Goal: Information Seeking & Learning: Learn about a topic

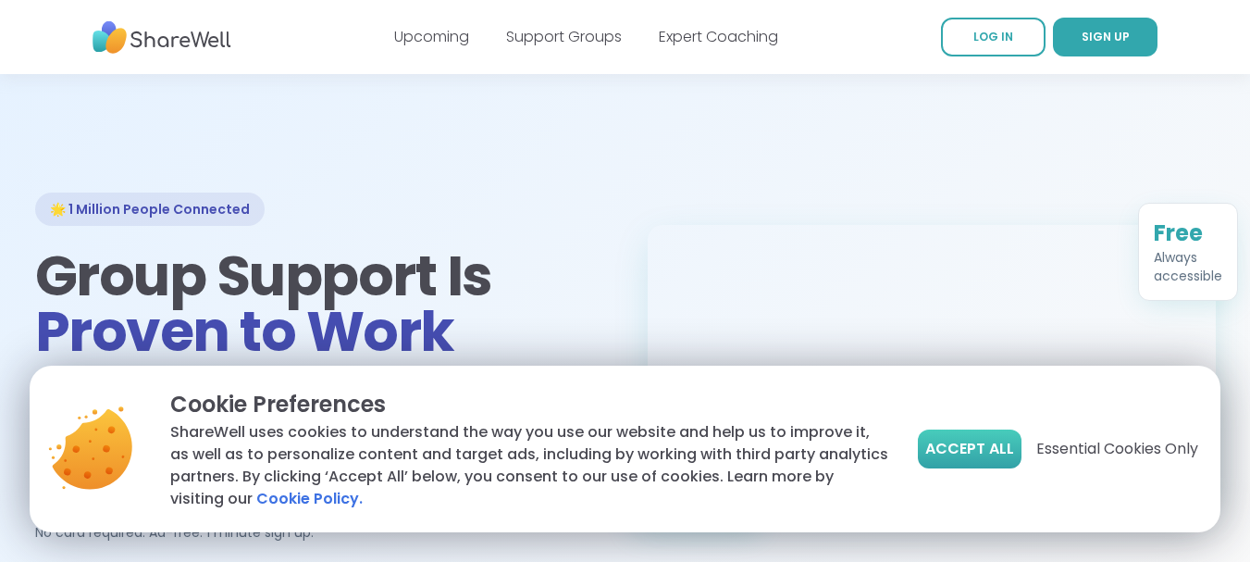
click at [969, 449] on span "Accept All" at bounding box center [969, 449] width 89 height 22
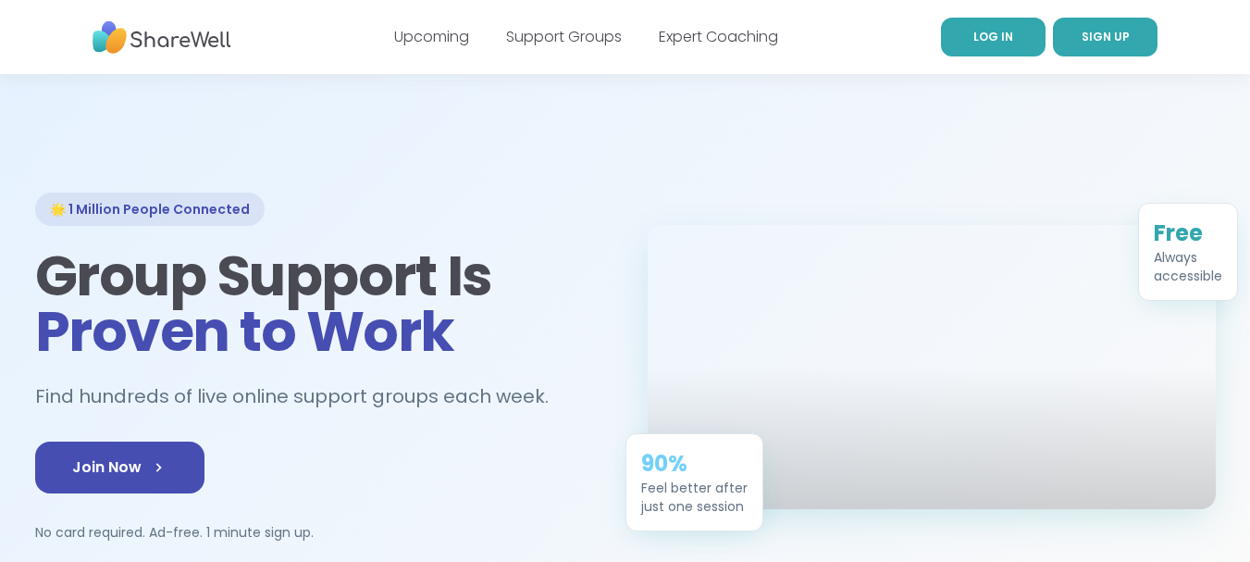
click at [1001, 43] on span "LOG IN" at bounding box center [993, 37] width 40 height 16
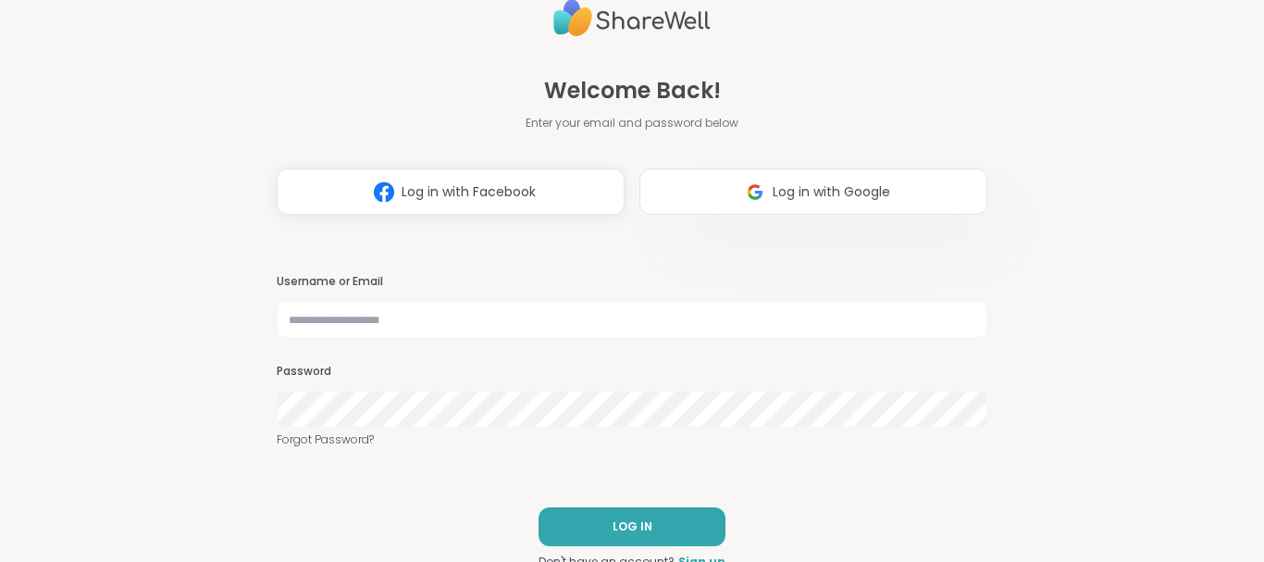
click at [780, 196] on span "Log in with Google" at bounding box center [832, 191] width 118 height 19
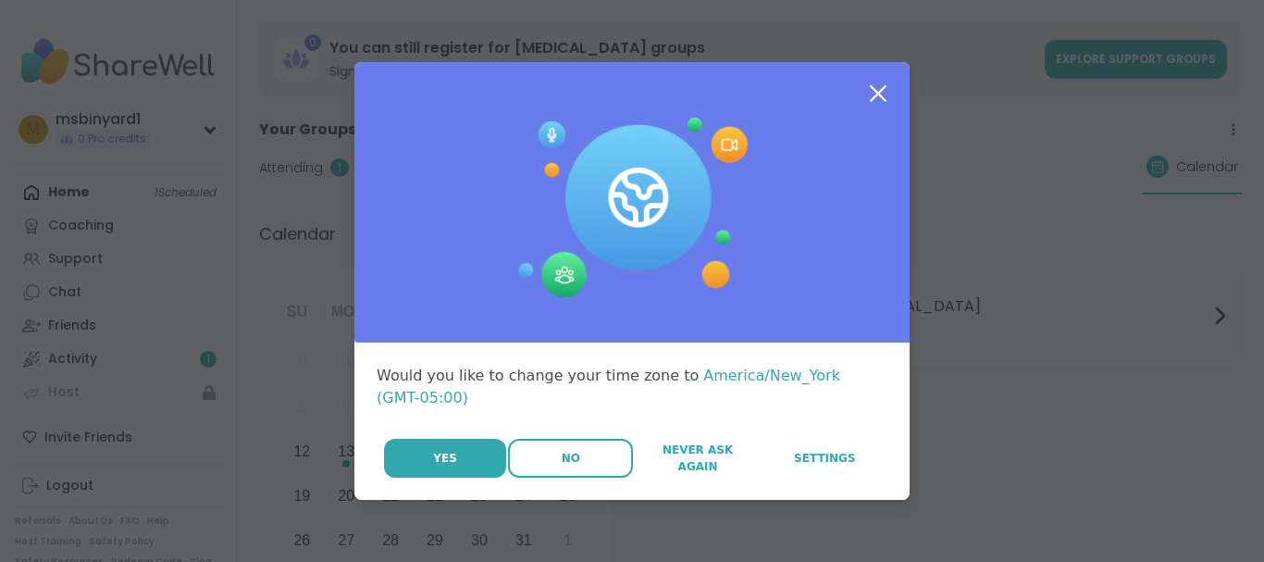
click at [547, 452] on button "No" at bounding box center [570, 458] width 125 height 39
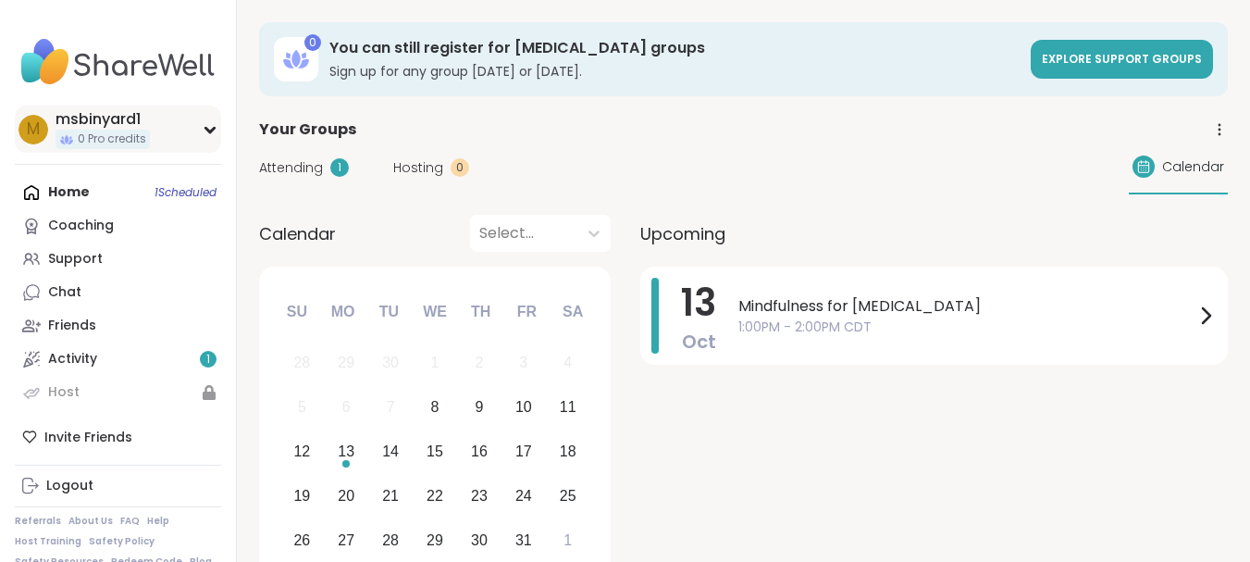
click at [31, 125] on span "m" at bounding box center [33, 130] width 13 height 24
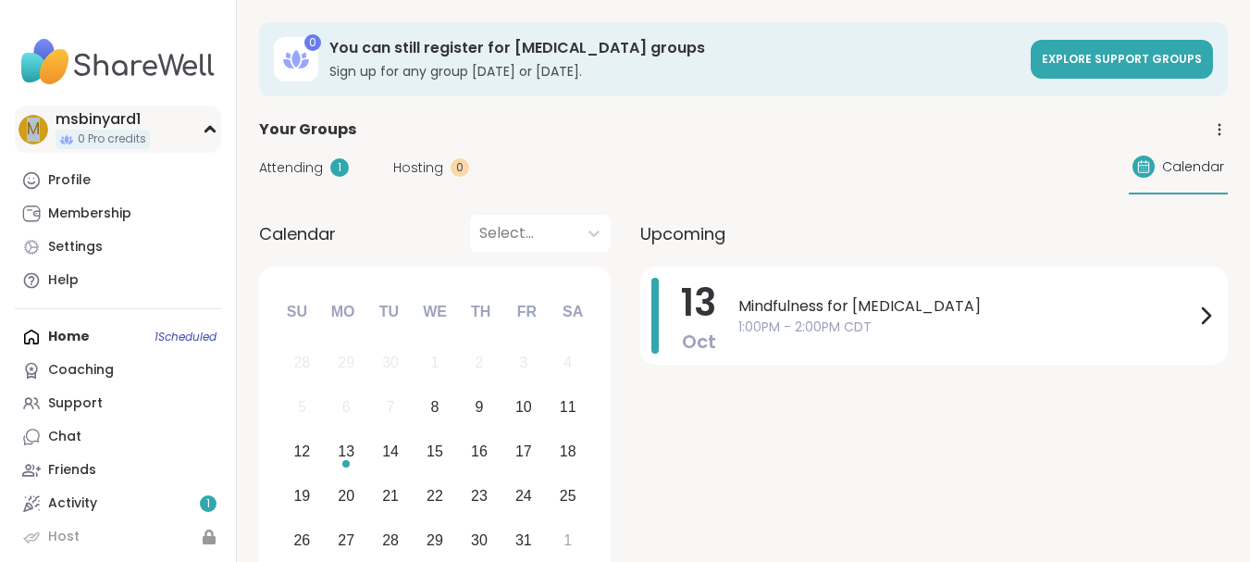
click at [33, 125] on span "m" at bounding box center [33, 130] width 13 height 24
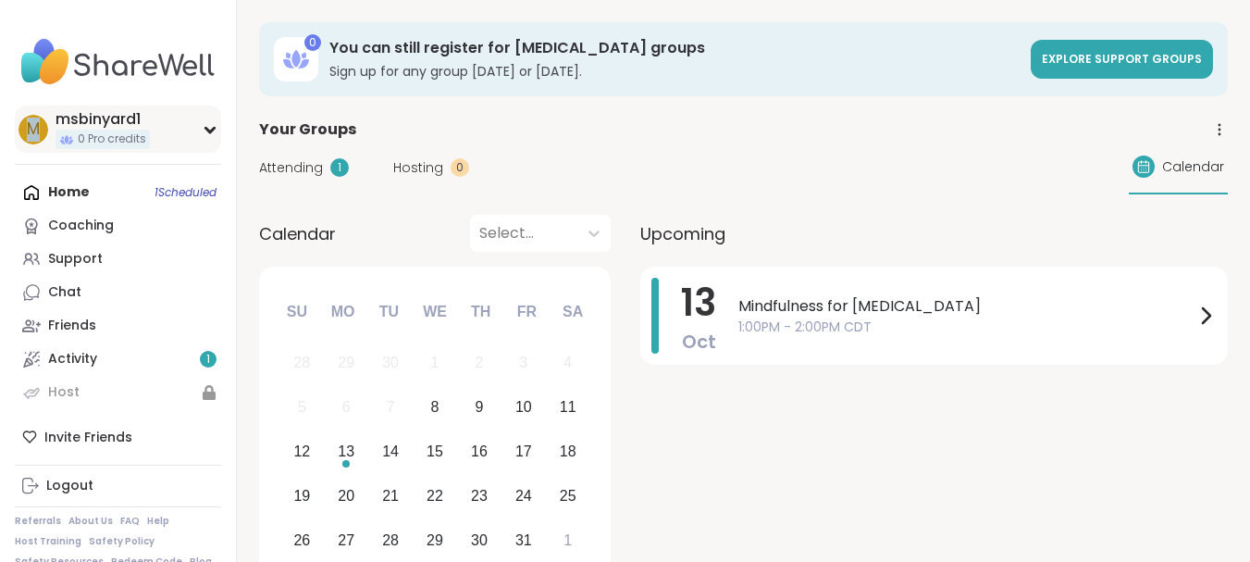
click at [33, 127] on span "m" at bounding box center [33, 130] width 13 height 24
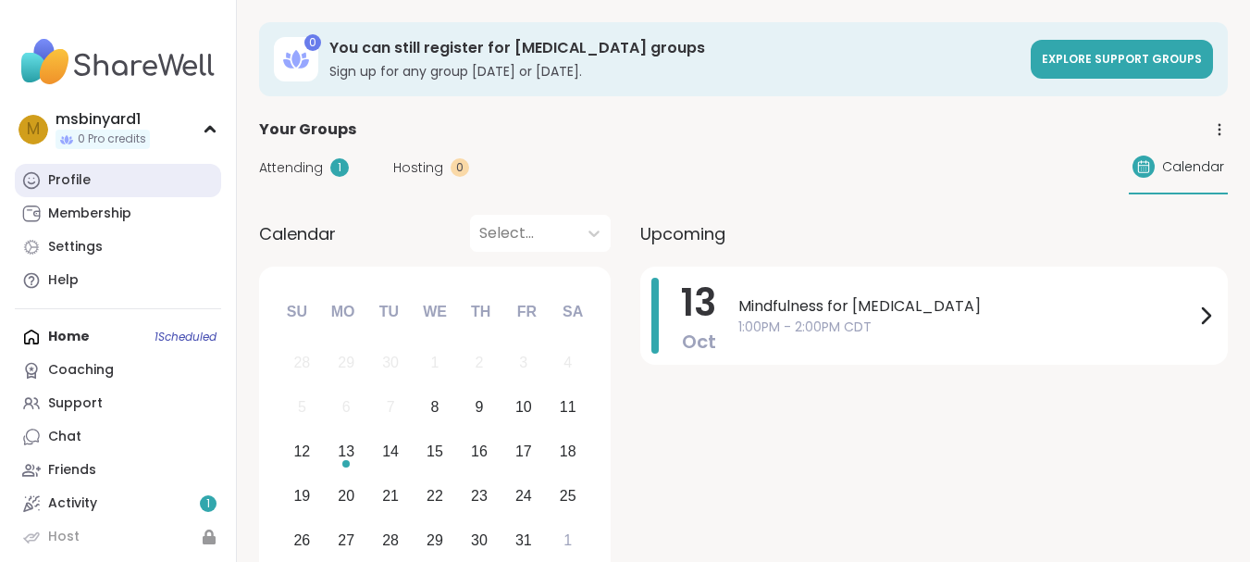
click at [39, 170] on link "Profile" at bounding box center [118, 180] width 206 height 33
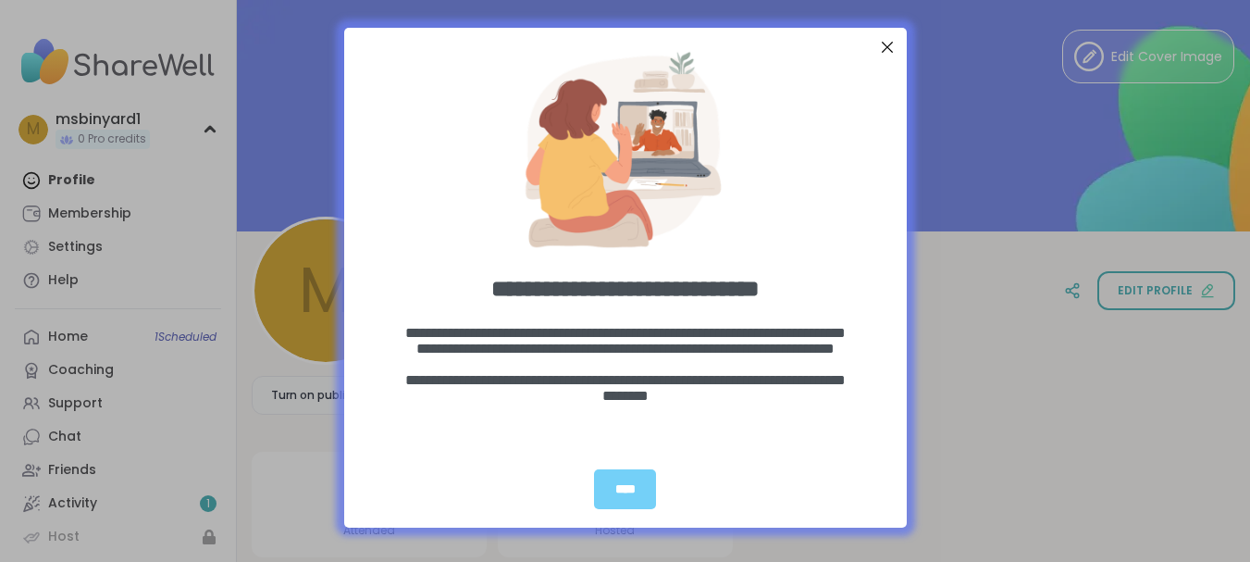
click at [315, 287] on div "**********" at bounding box center [625, 281] width 1250 height 562
click at [631, 492] on div "****" at bounding box center [624, 489] width 61 height 40
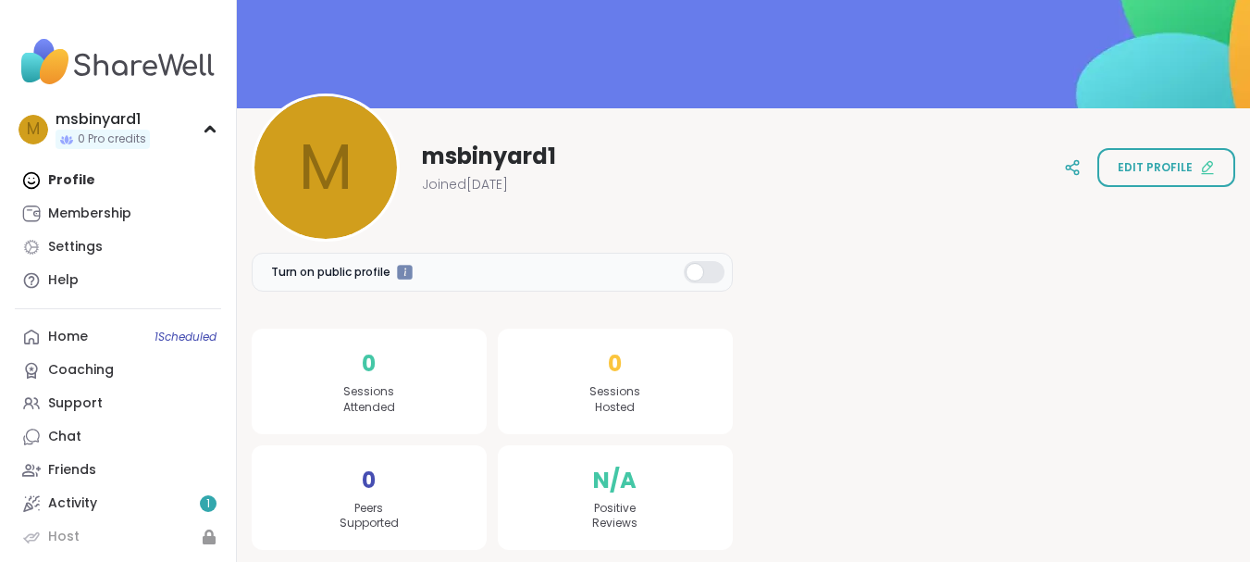
scroll to position [130, 0]
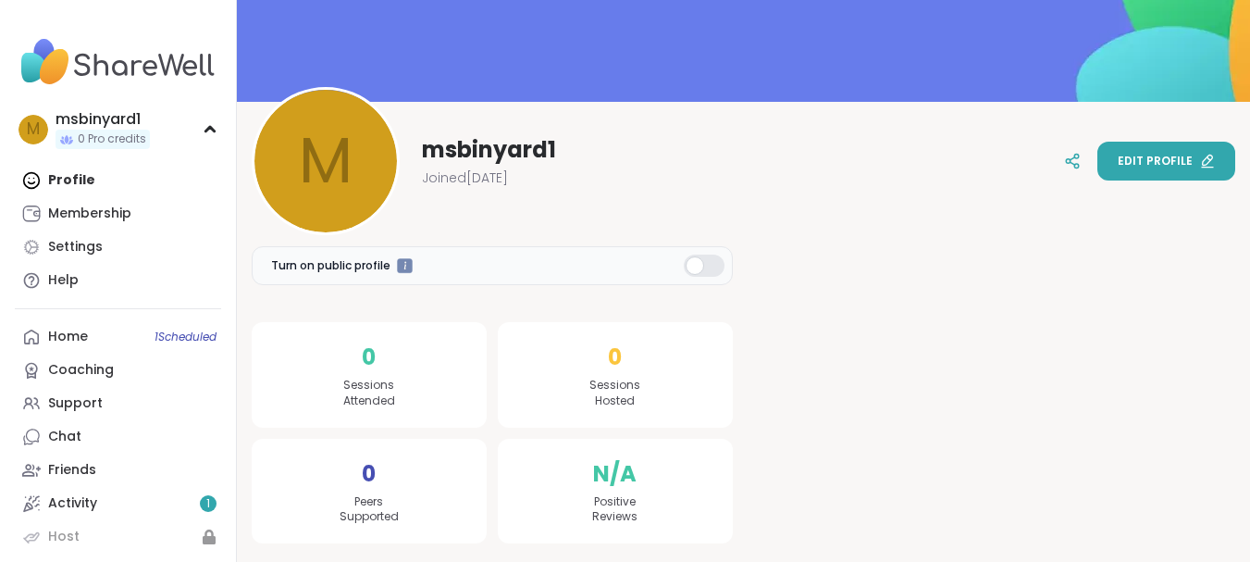
click at [1172, 170] on button "Edit profile" at bounding box center [1166, 161] width 138 height 39
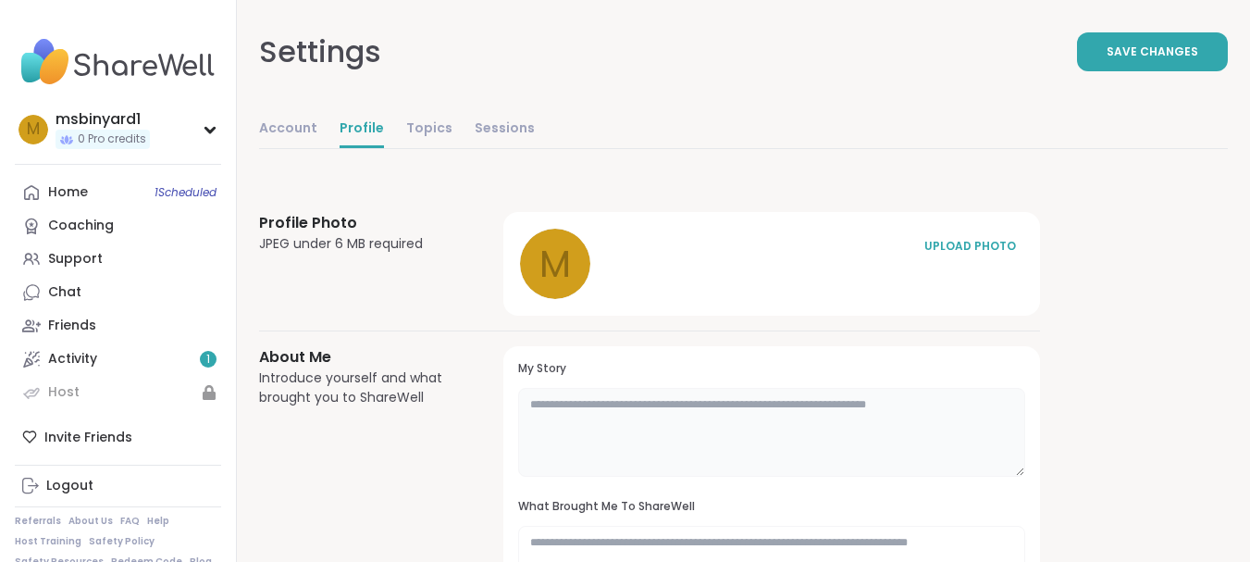
click at [588, 403] on textarea at bounding box center [771, 432] width 507 height 89
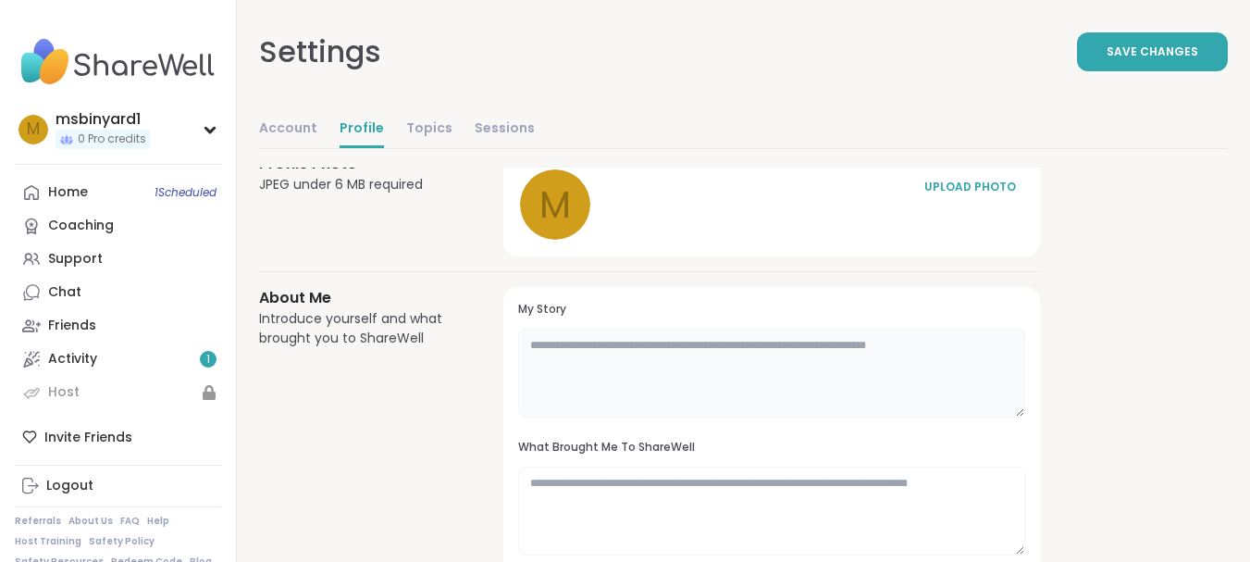
scroll to position [93, 0]
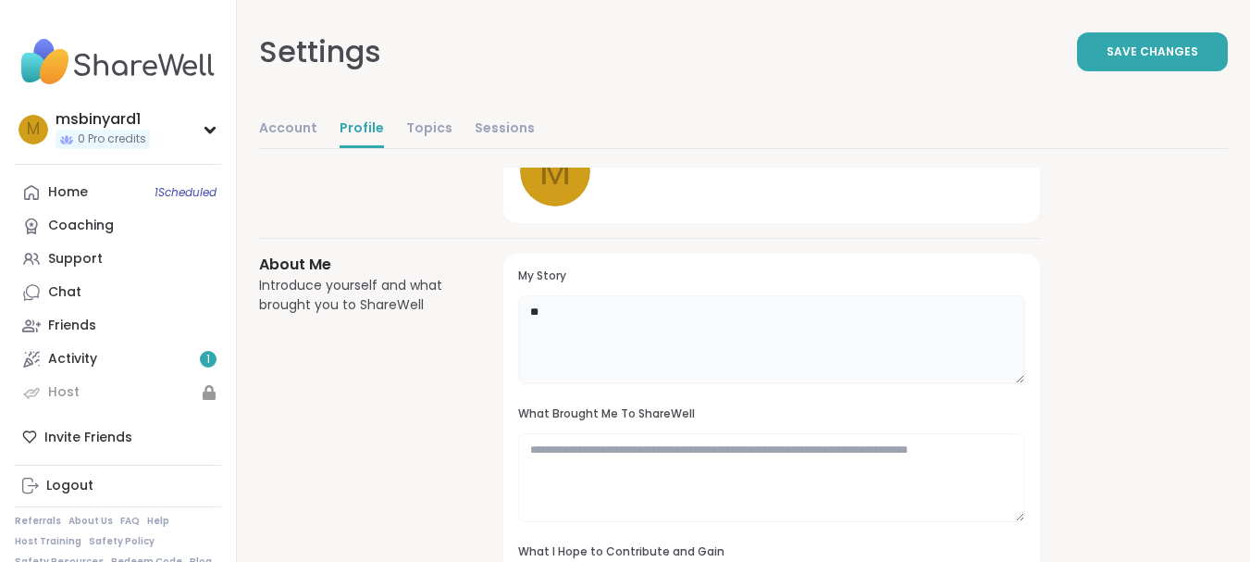
type textarea "*"
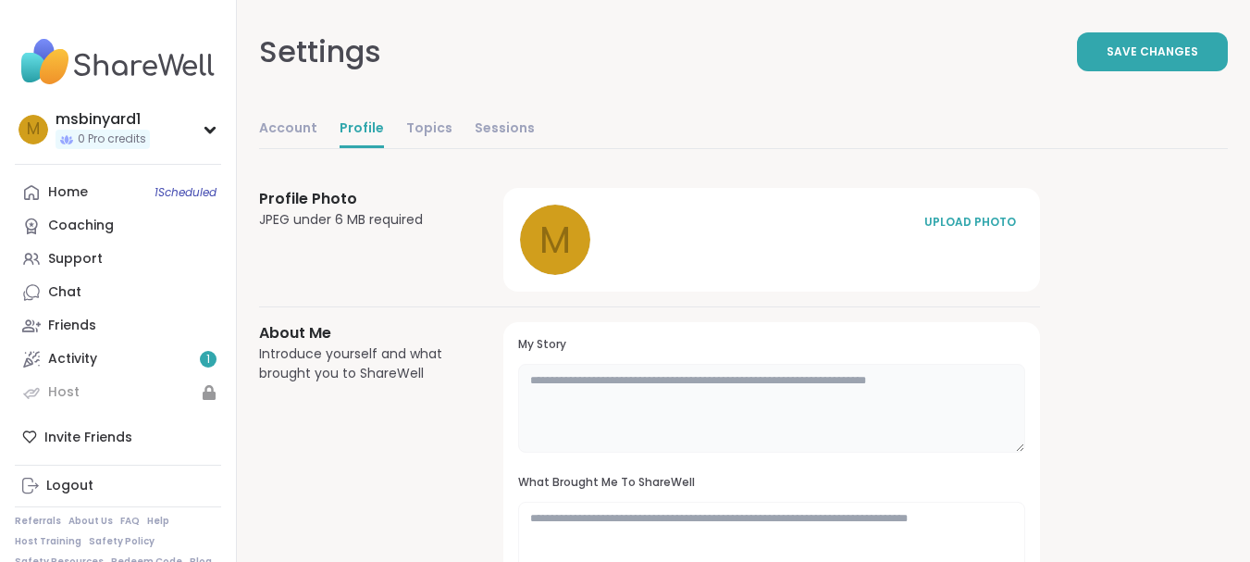
scroll to position [0, 0]
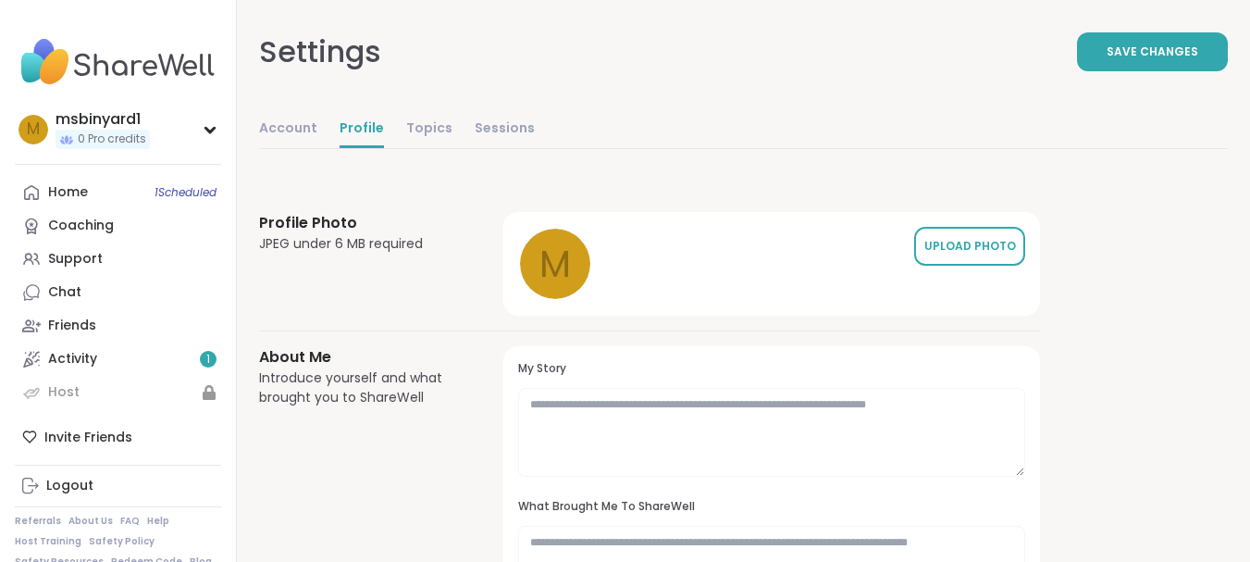
click at [958, 242] on div "UPLOAD PHOTO" at bounding box center [969, 246] width 93 height 17
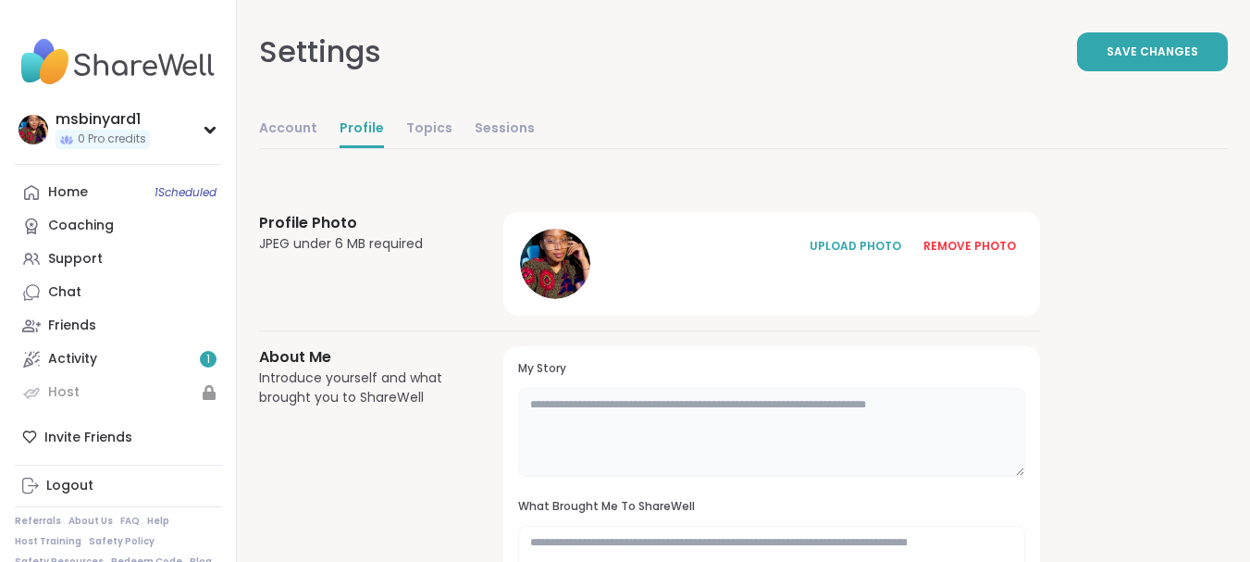
click at [677, 406] on textarea at bounding box center [771, 432] width 507 height 89
click at [679, 403] on textarea at bounding box center [771, 432] width 507 height 89
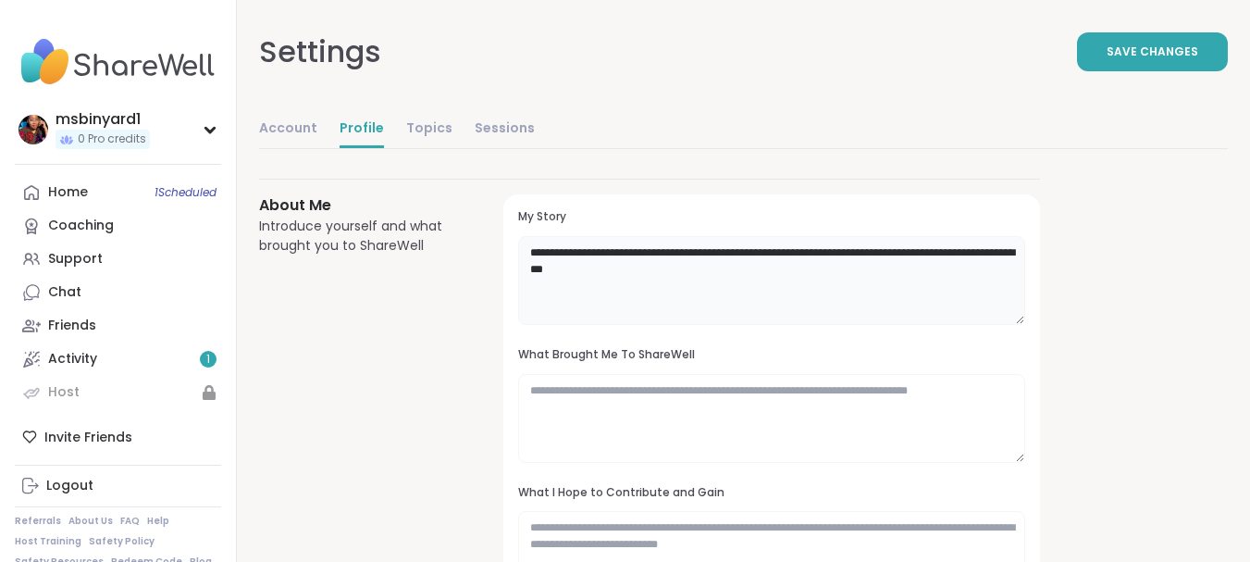
scroll to position [185, 0]
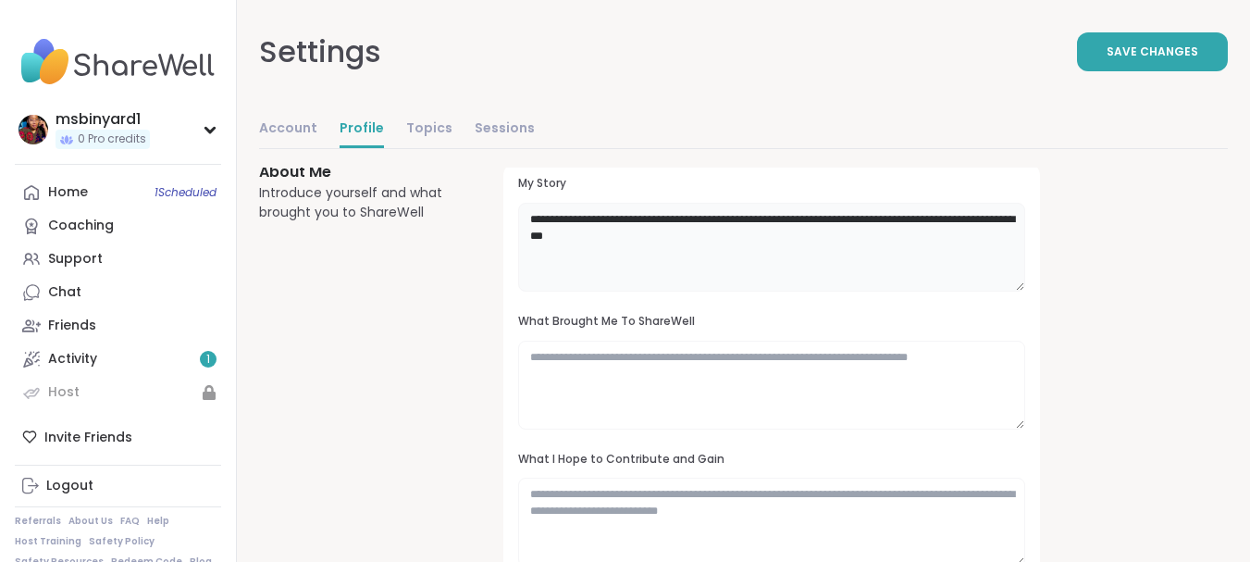
type textarea "**********"
click at [700, 367] on textarea at bounding box center [771, 385] width 507 height 89
click at [1158, 44] on span "Save Changes" at bounding box center [1153, 51] width 92 height 17
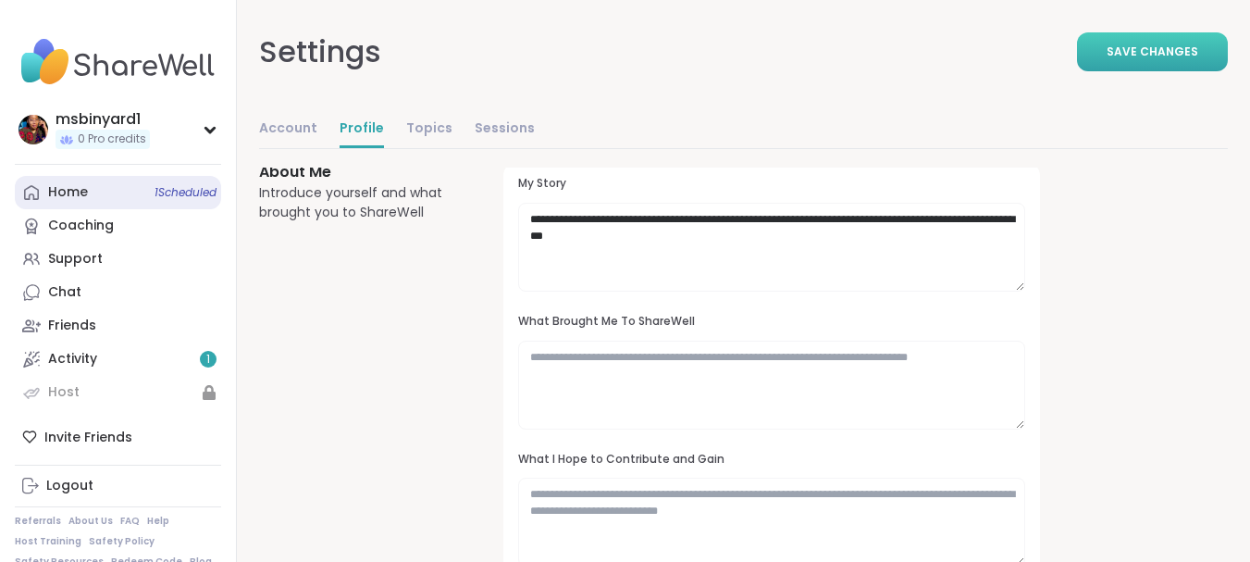
click at [71, 185] on div "Home 1 Scheduled" at bounding box center [68, 192] width 40 height 19
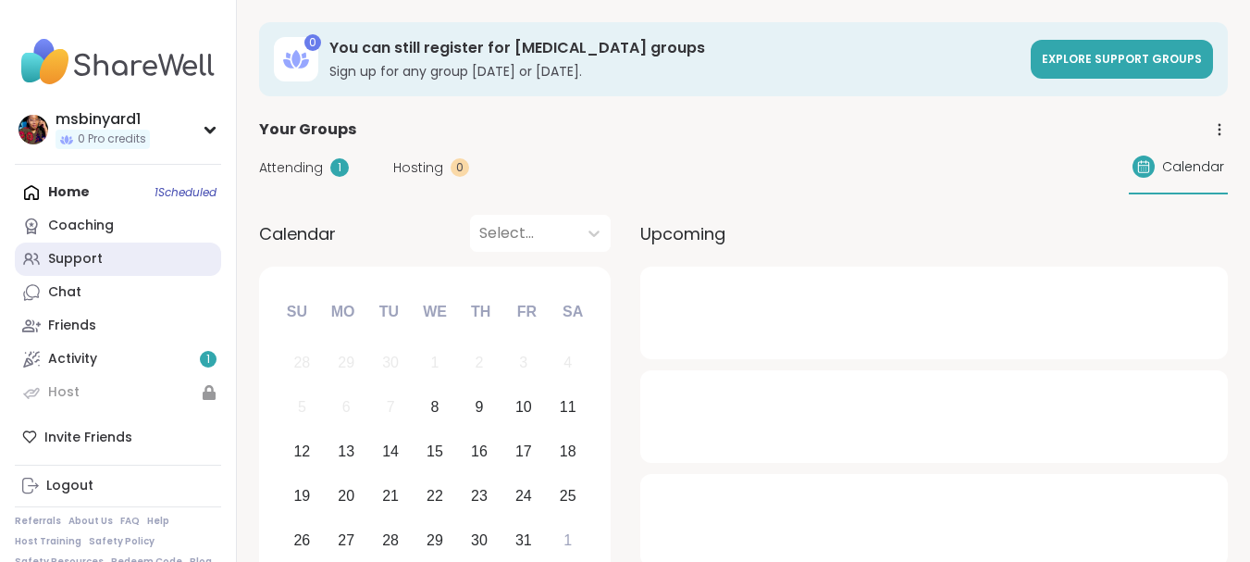
click at [67, 265] on div "Support" at bounding box center [75, 259] width 55 height 19
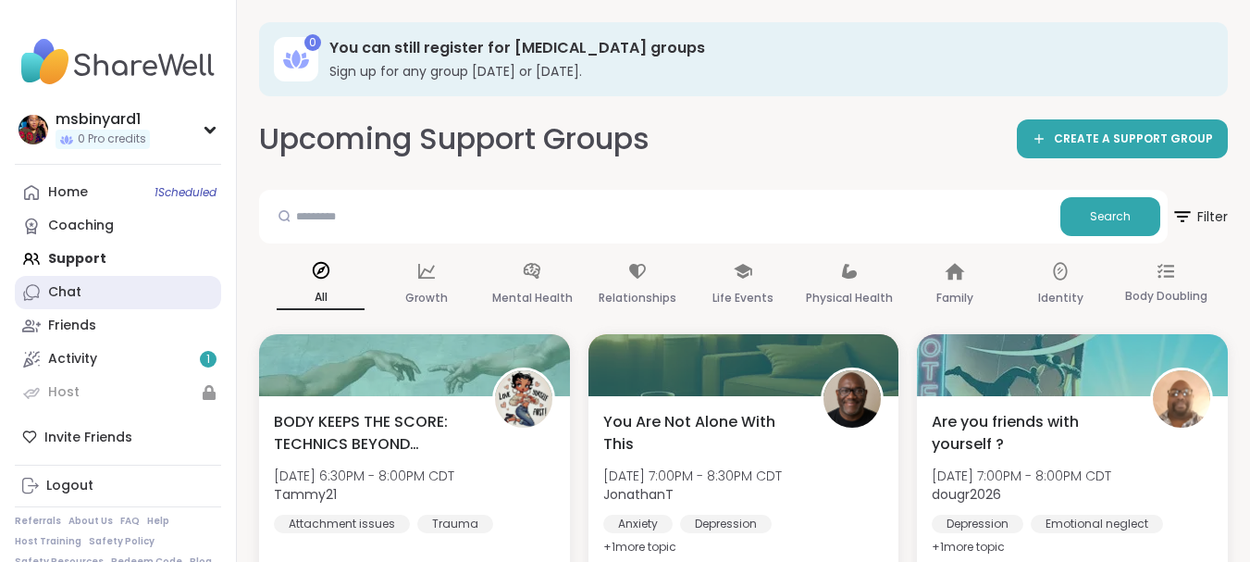
click at [75, 279] on link "Chat" at bounding box center [118, 292] width 206 height 33
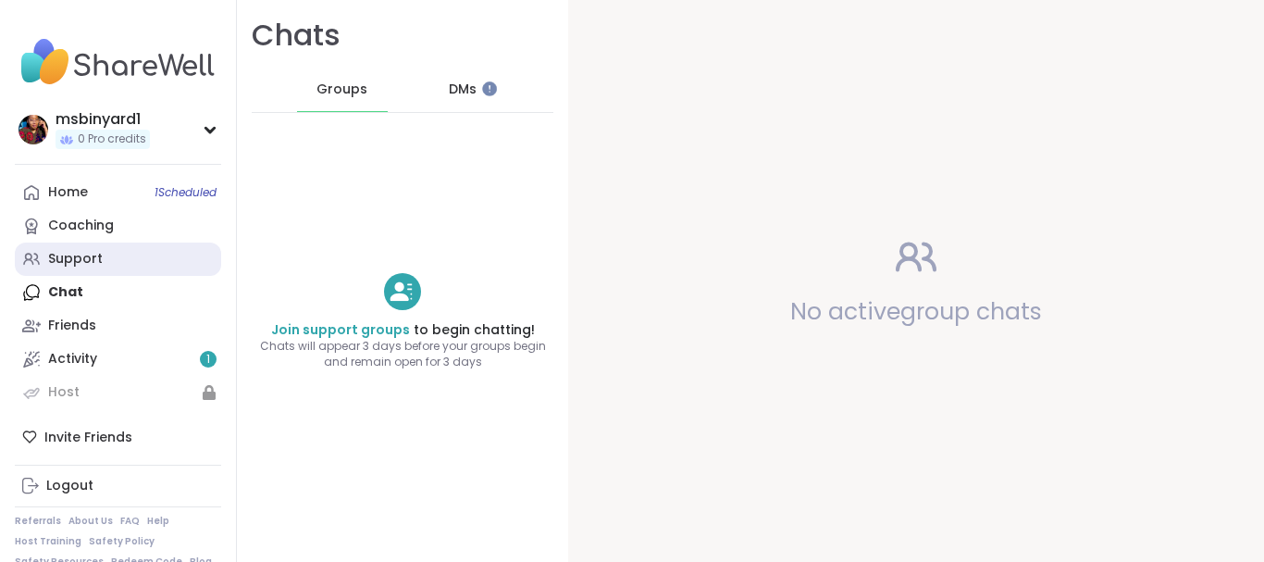
click at [99, 255] on div "Support" at bounding box center [75, 259] width 55 height 19
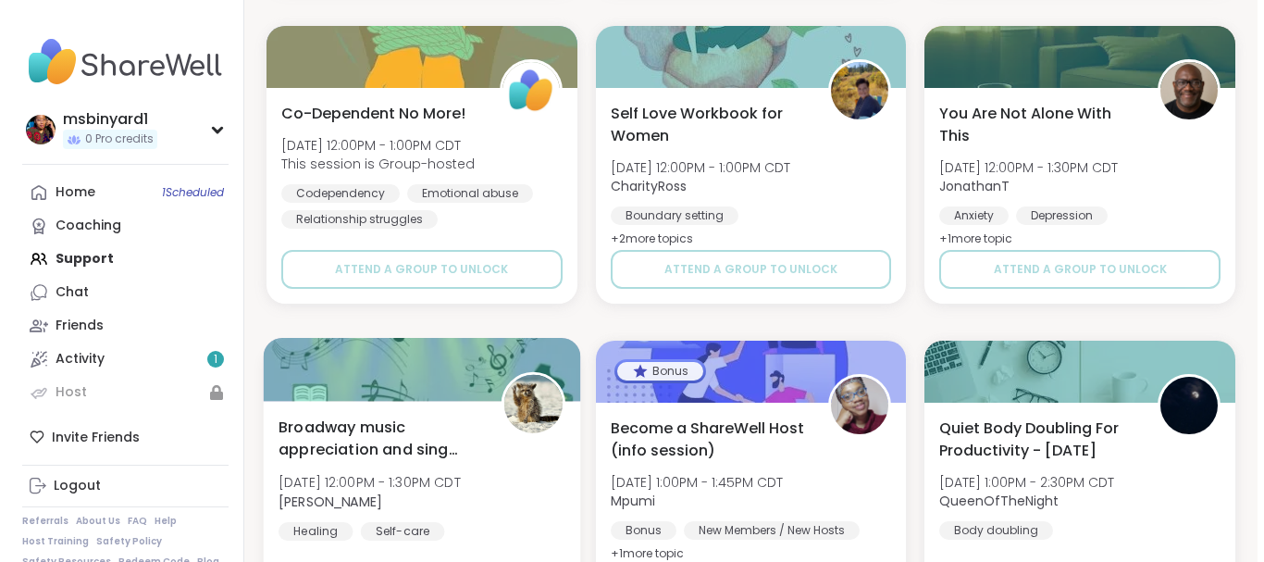
scroll to position [3146, 0]
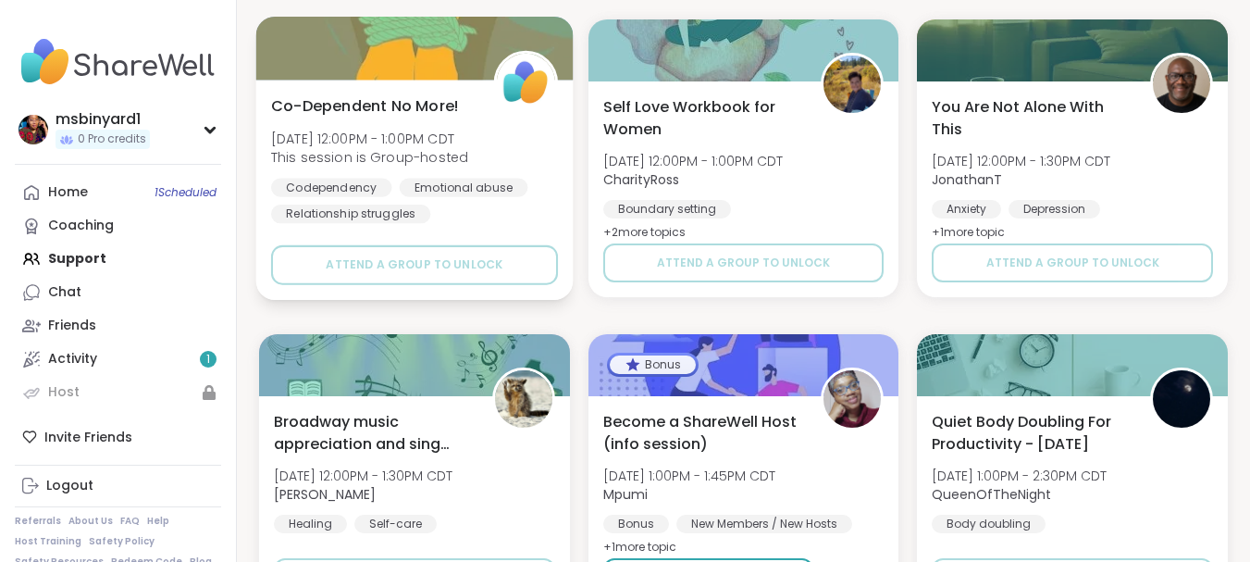
click at [410, 103] on span "Co-Dependent No More!" at bounding box center [365, 105] width 188 height 22
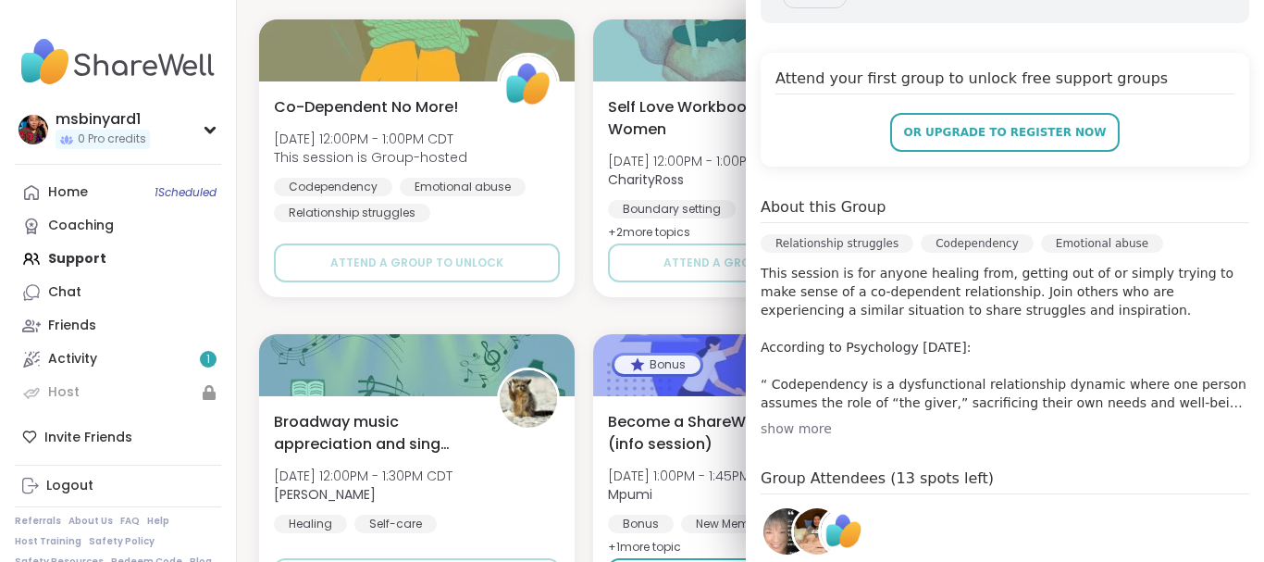
scroll to position [370, 0]
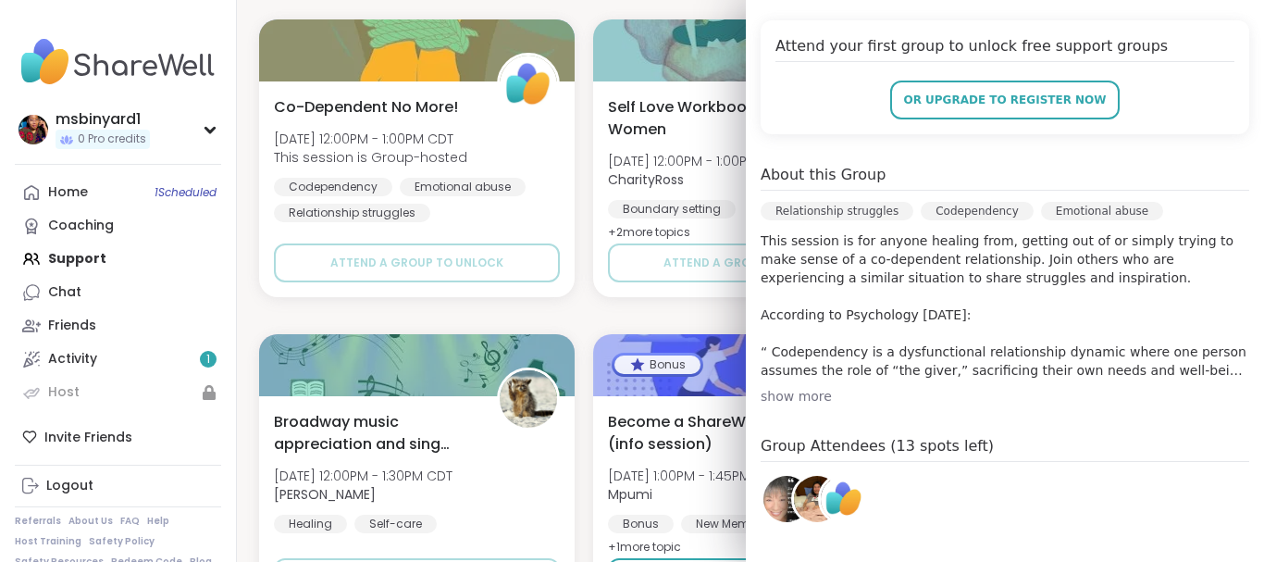
click at [801, 396] on div "show more" at bounding box center [1005, 396] width 489 height 19
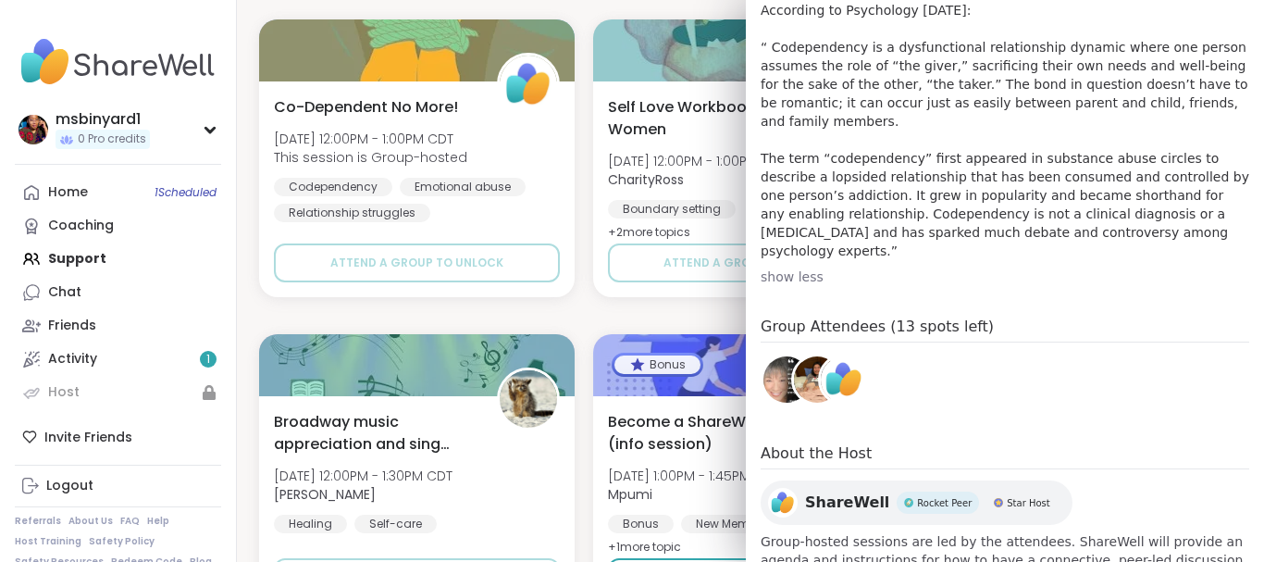
scroll to position [689, 0]
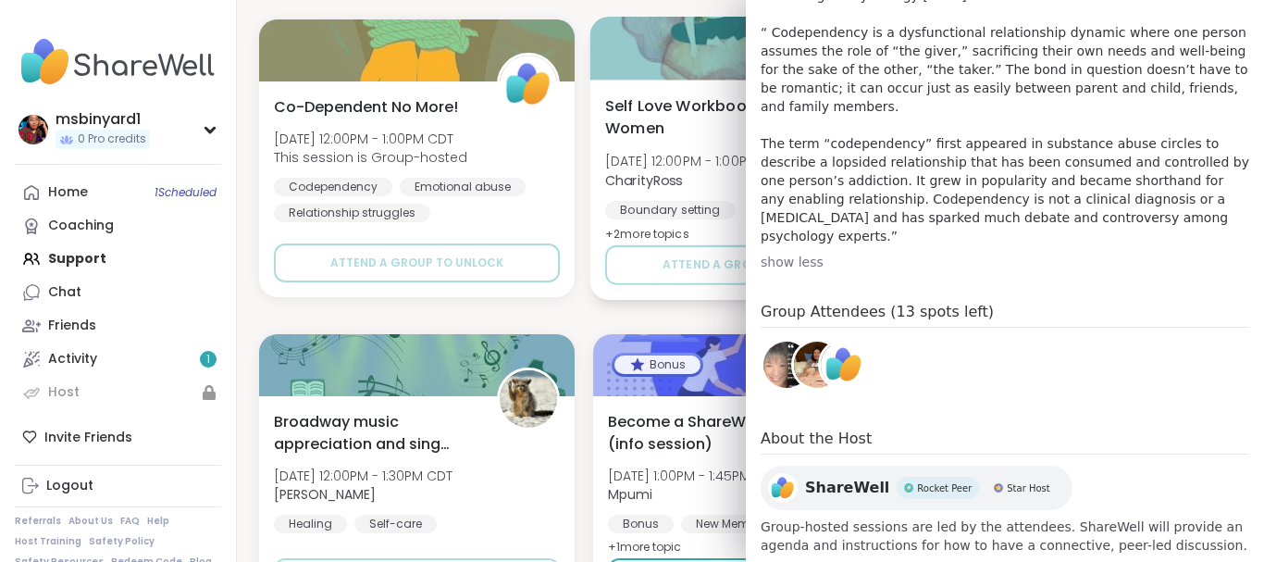
click at [589, 278] on div "Self Love Workbook for Women [DATE] 12:00PM - 1:00PM CDT CharityRoss Boundary s…" at bounding box center [749, 190] width 321 height 220
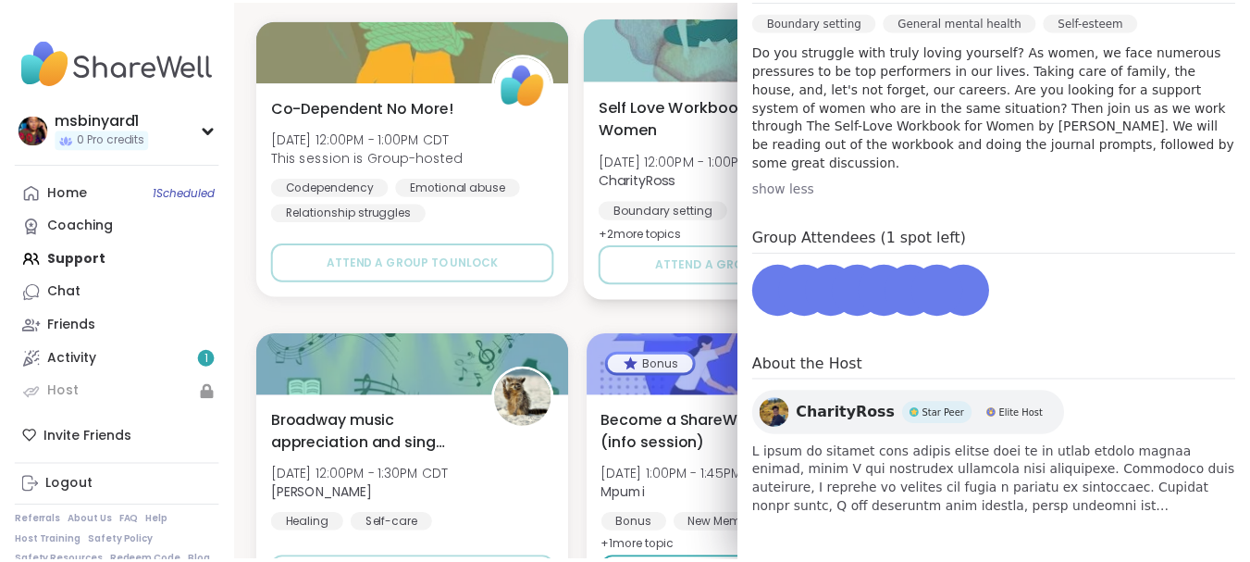
scroll to position [541, 0]
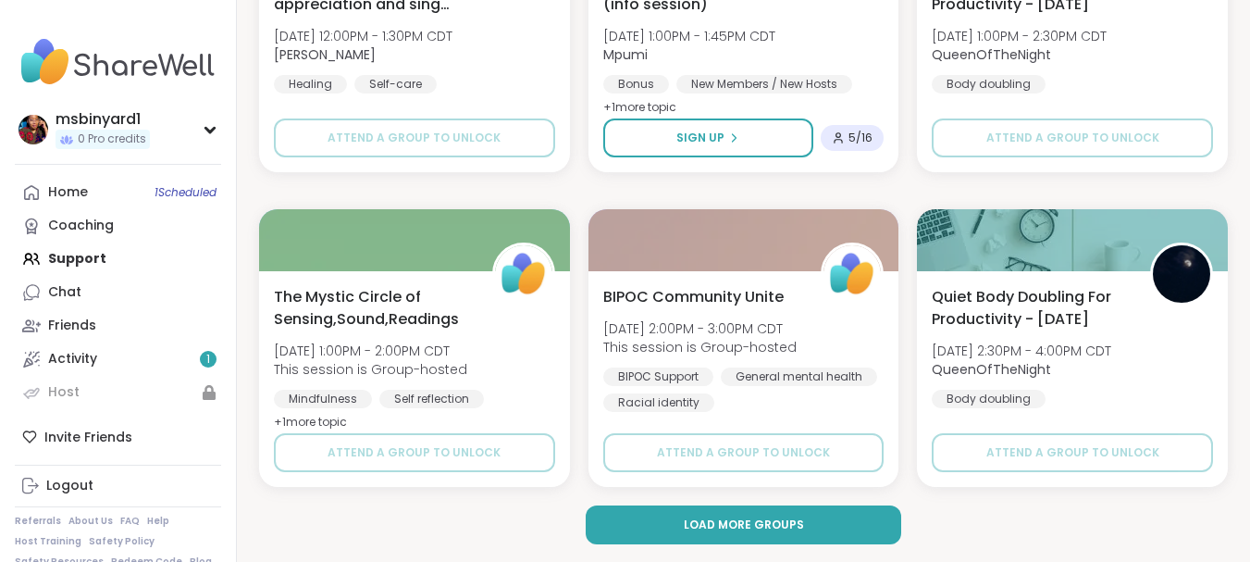
scroll to position [3586, 0]
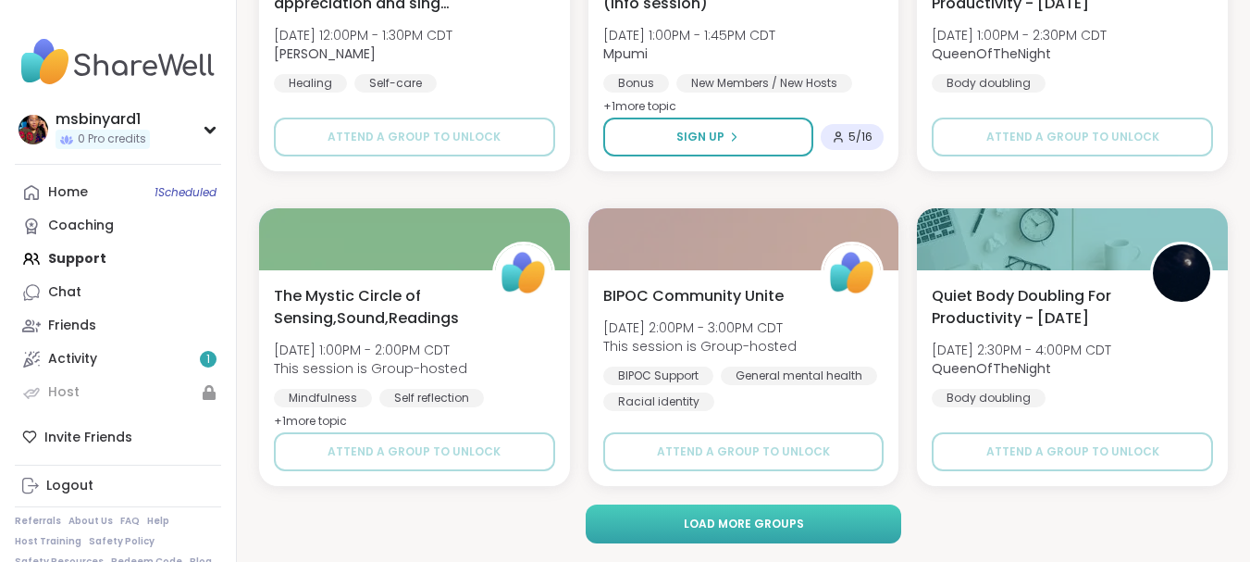
click at [710, 518] on span "Load more groups" at bounding box center [744, 523] width 120 height 17
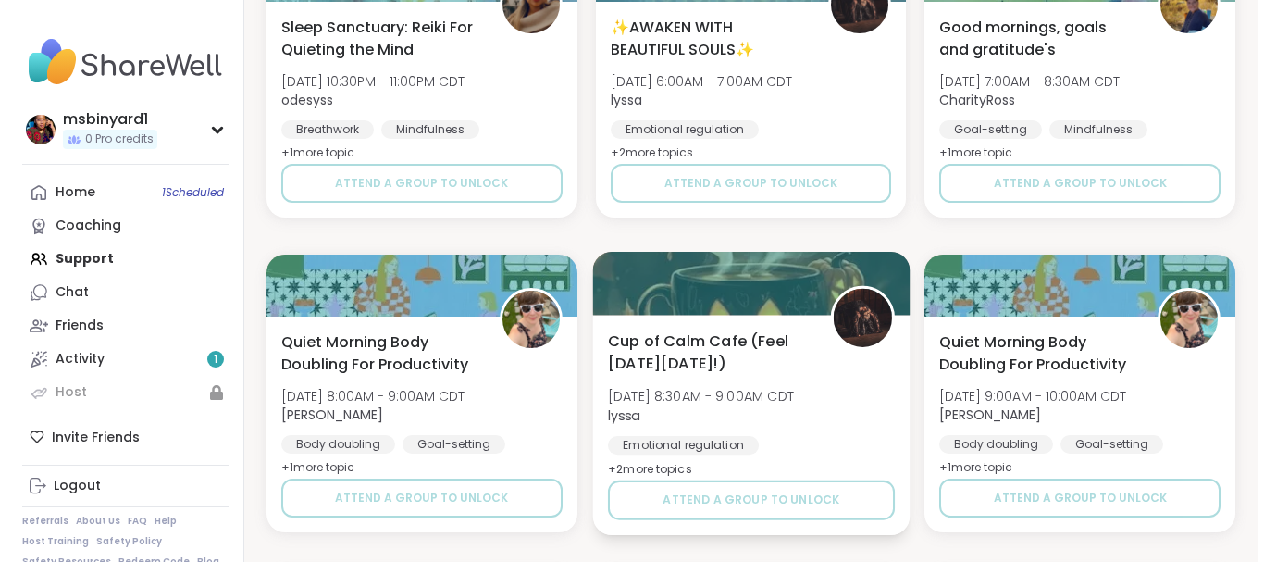
scroll to position [6085, 0]
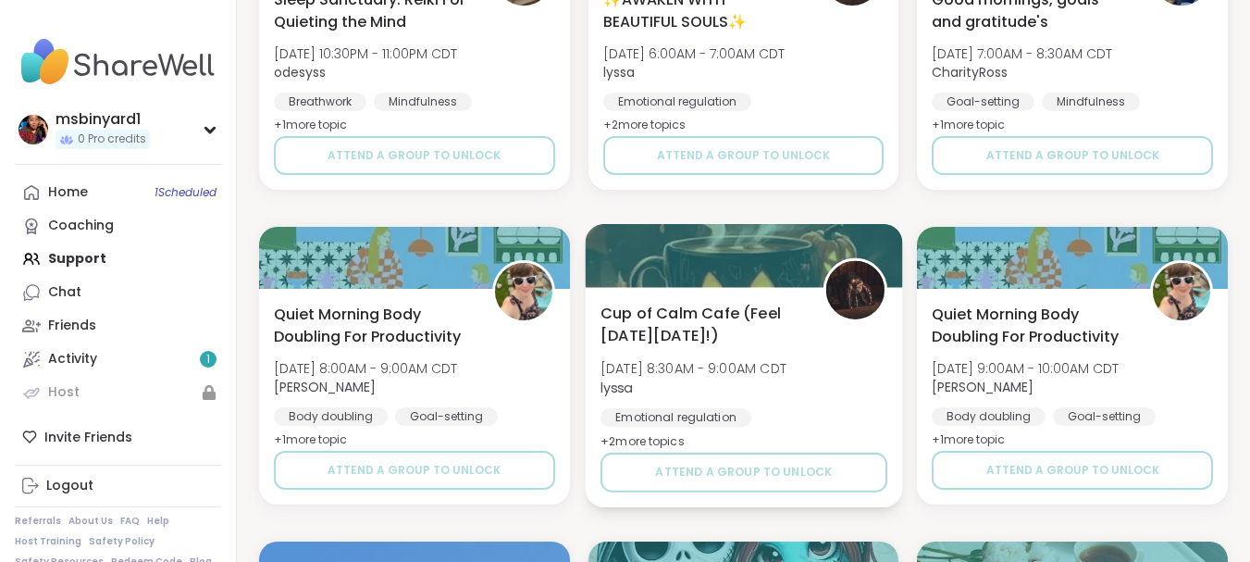
click at [677, 437] on span "+ 2 more topic s" at bounding box center [643, 440] width 84 height 15
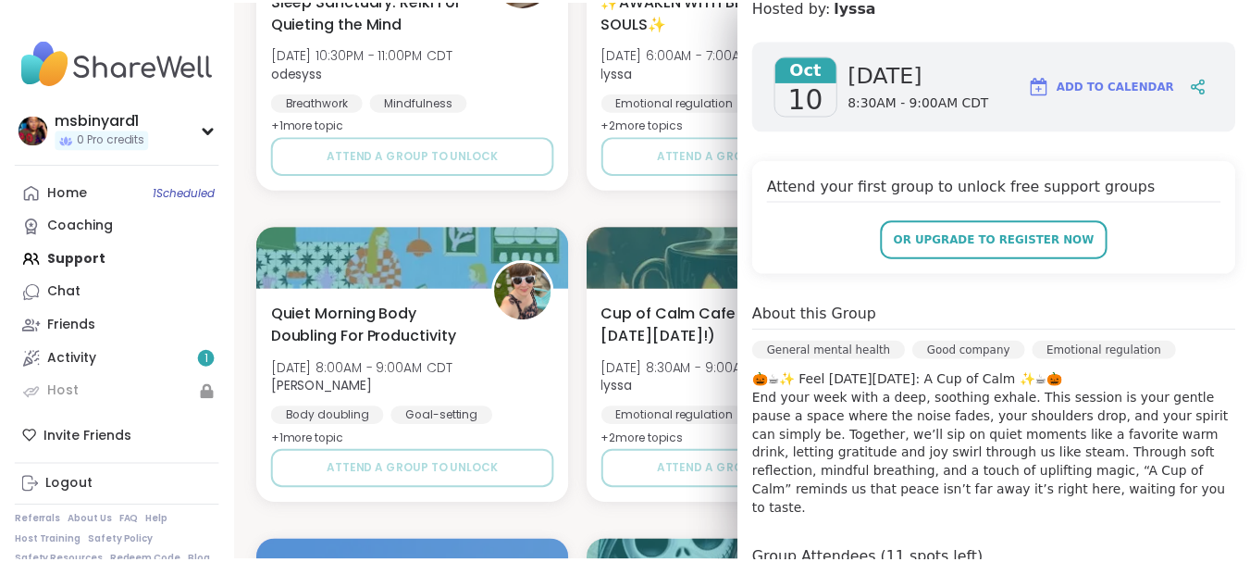
scroll to position [278, 0]
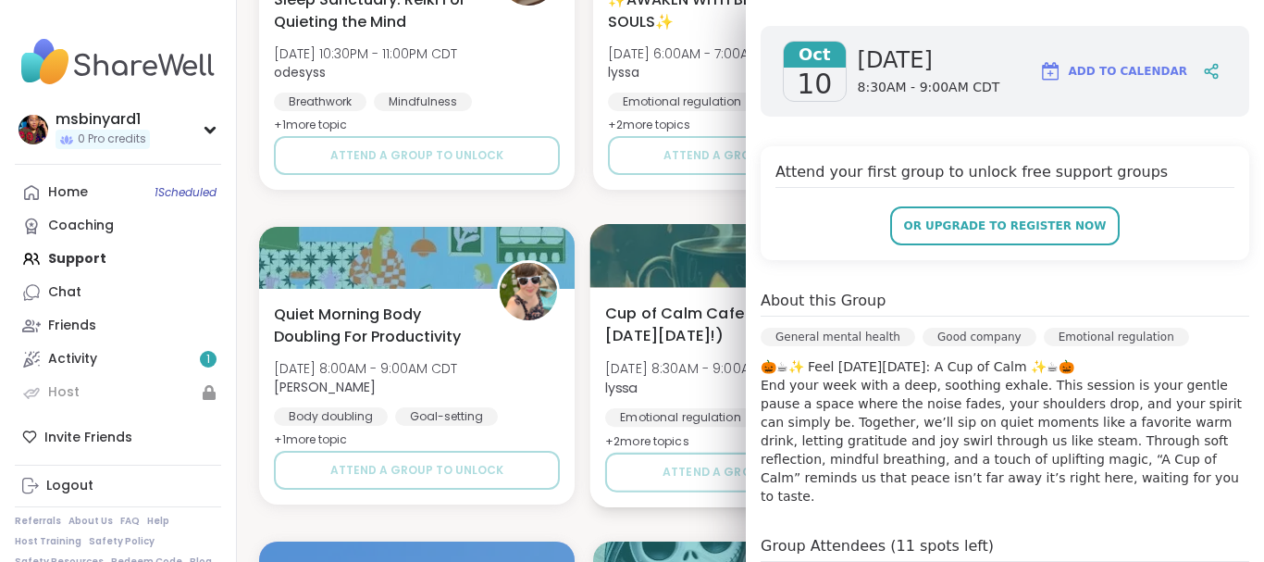
click at [701, 405] on div "Cup of Calm Cafe (Feel [DATE][DATE]!) [DATE] 8:30AM - 9:00AM CDT lyssa Emotiona…" at bounding box center [750, 377] width 291 height 151
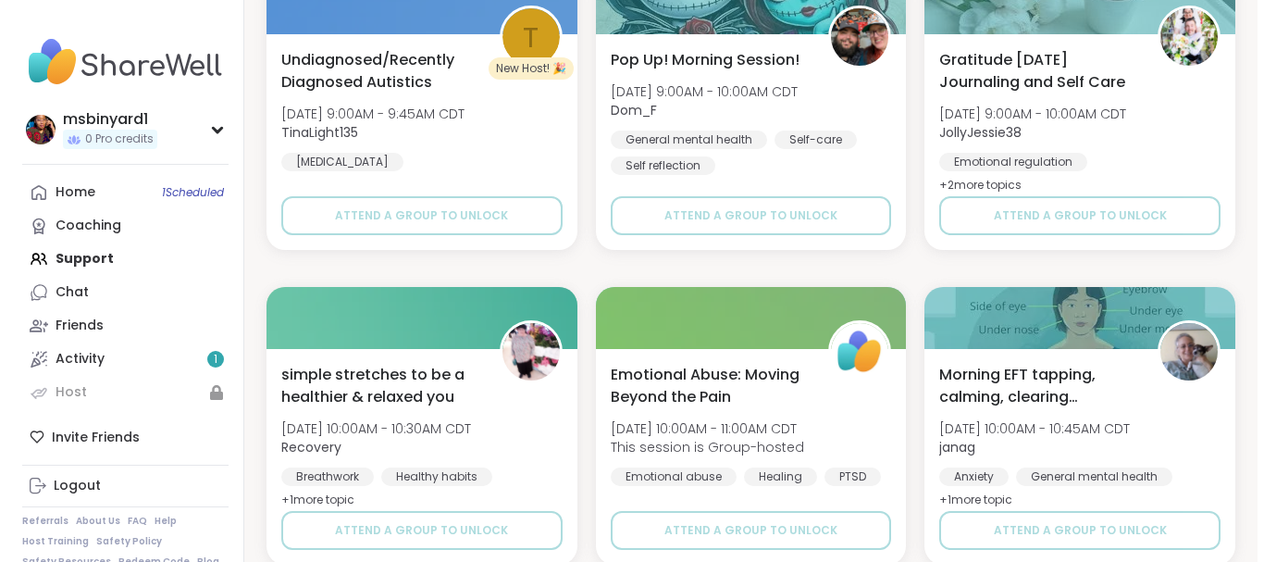
scroll to position [6732, 0]
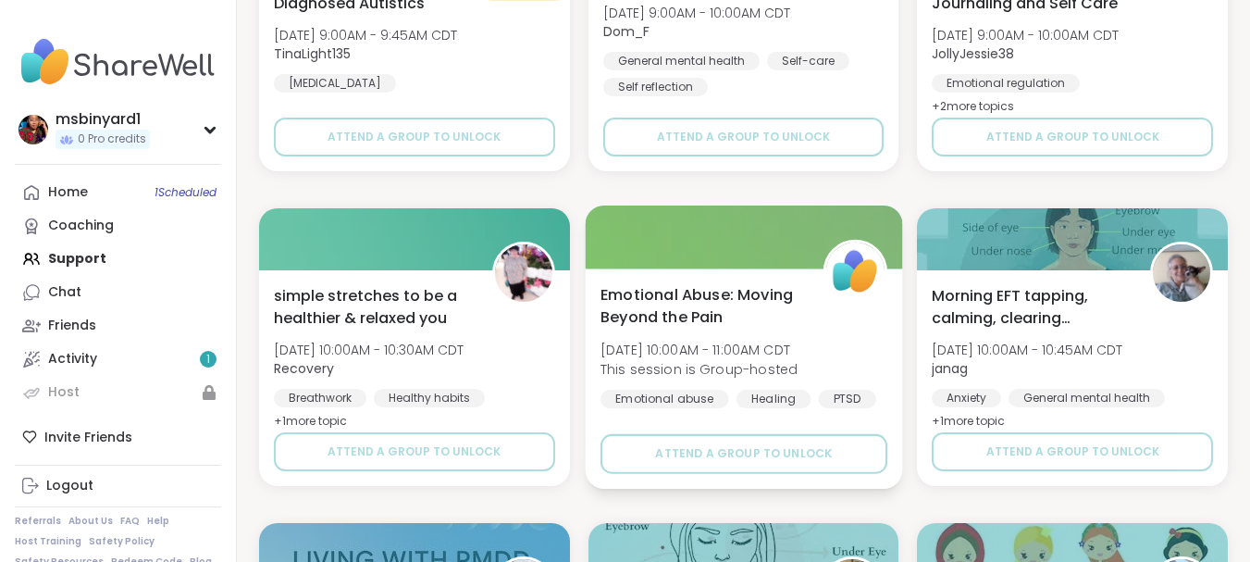
click at [706, 408] on div "Emotional abuse" at bounding box center [665, 399] width 129 height 19
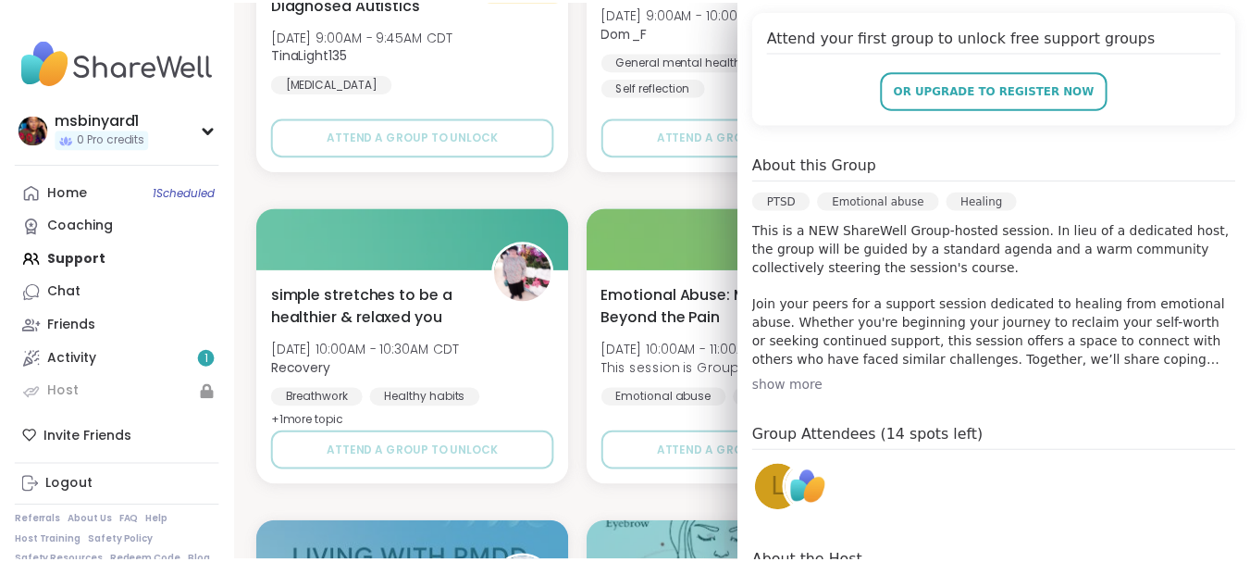
scroll to position [463, 0]
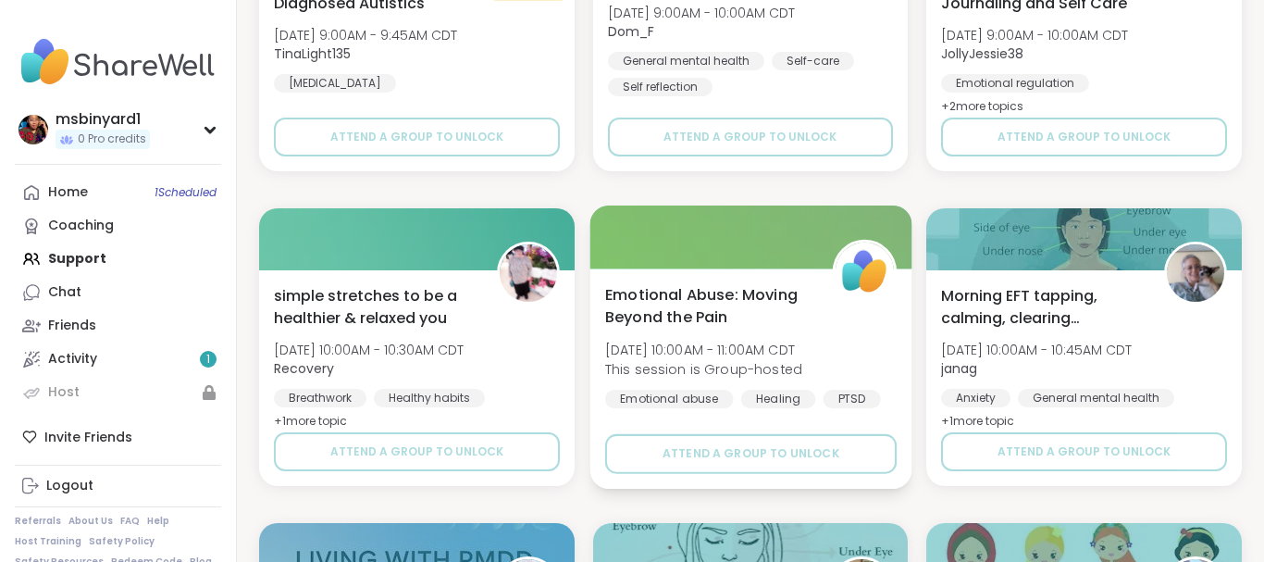
click at [671, 400] on div "Emotional abuse" at bounding box center [669, 399] width 129 height 19
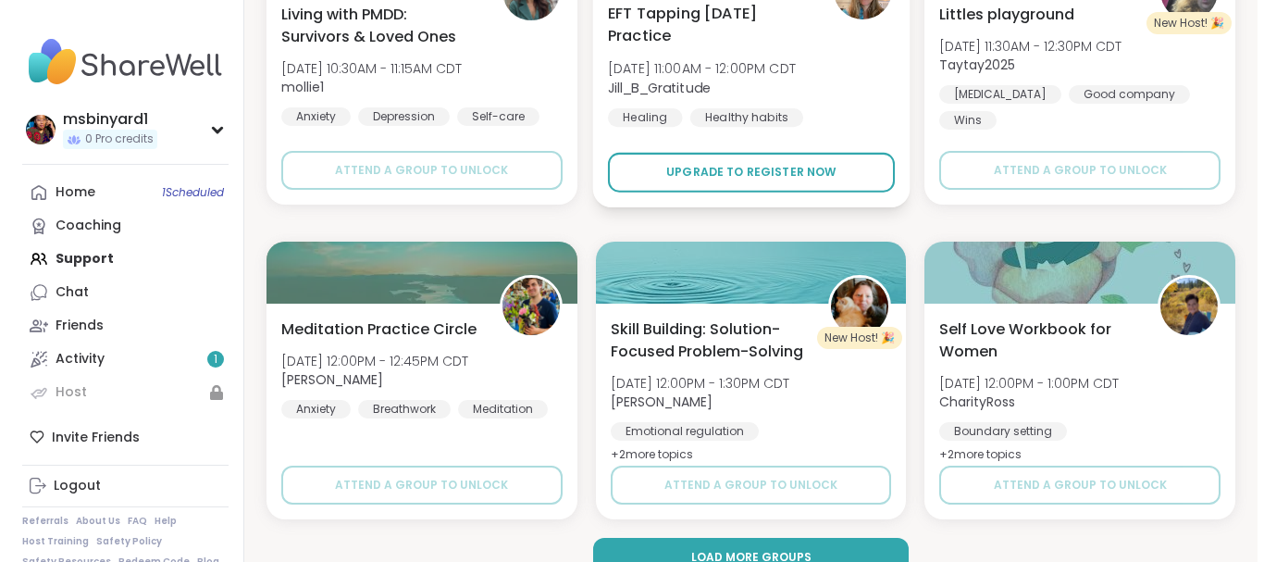
scroll to position [7362, 0]
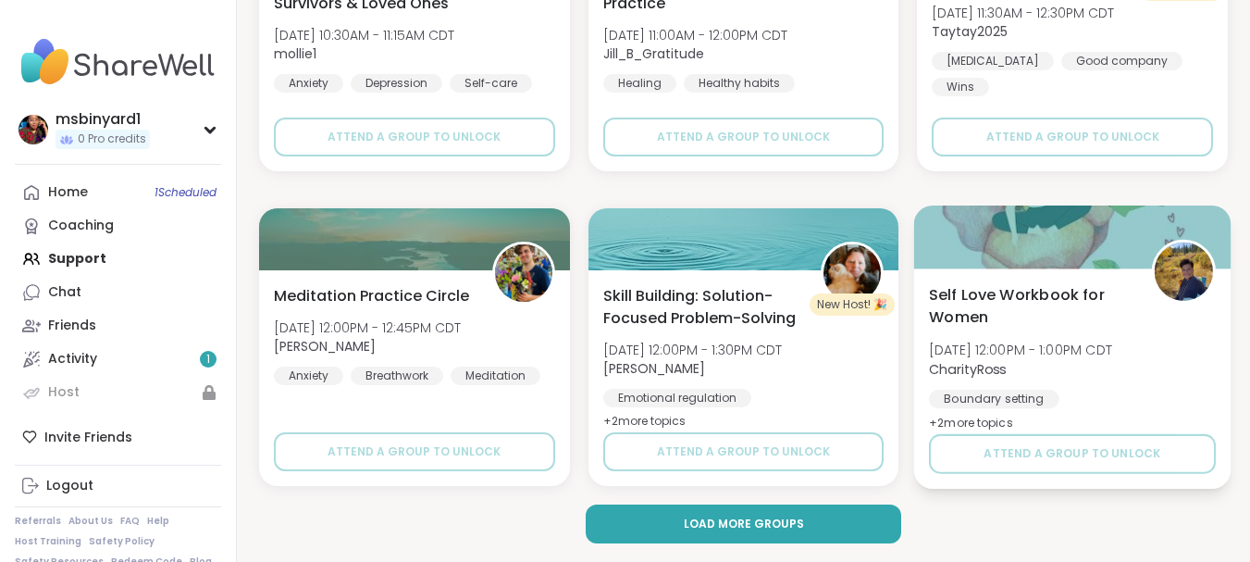
click at [973, 316] on span "Self Love Workbook for Women" at bounding box center [1030, 305] width 202 height 45
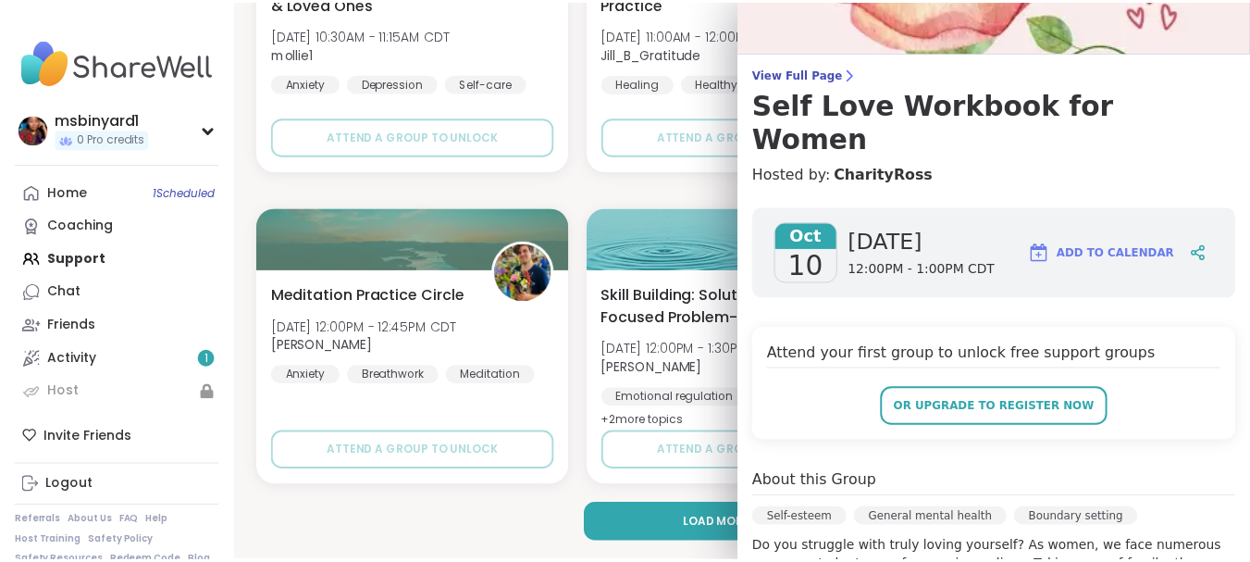
scroll to position [370, 0]
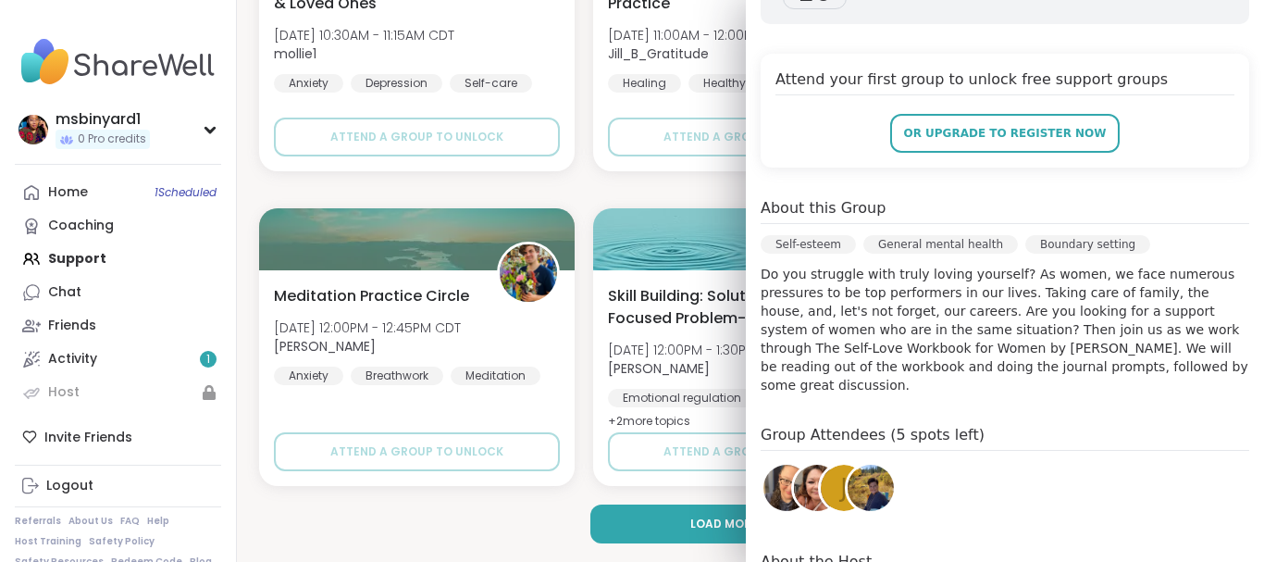
click at [478, 511] on div "Load more groups" at bounding box center [750, 523] width 983 height 39
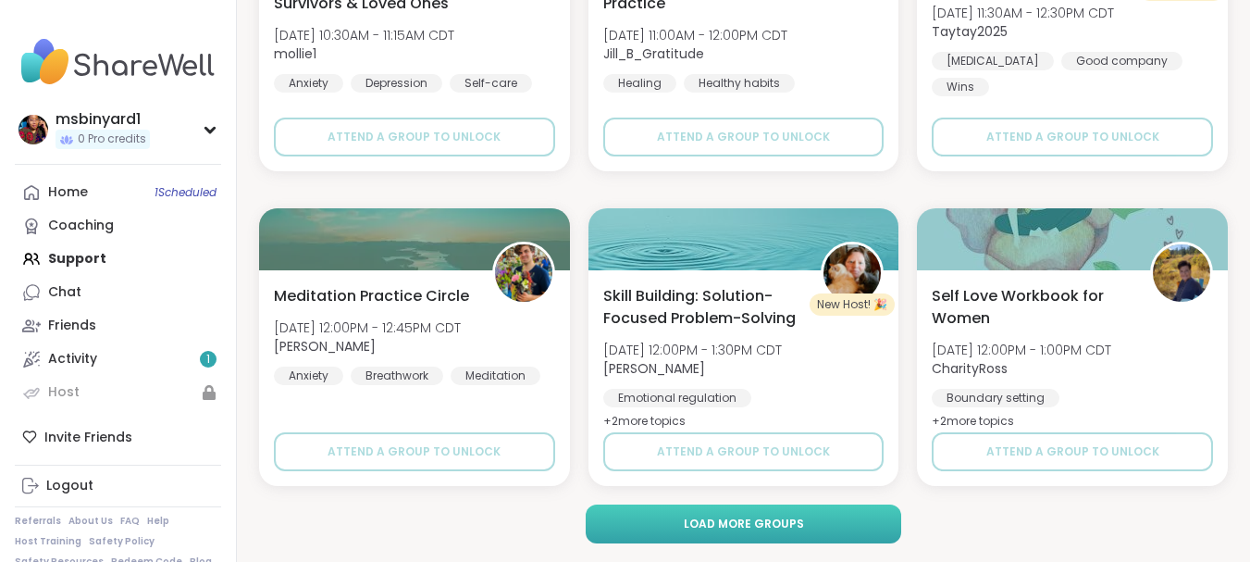
click at [613, 518] on button "Load more groups" at bounding box center [744, 523] width 316 height 39
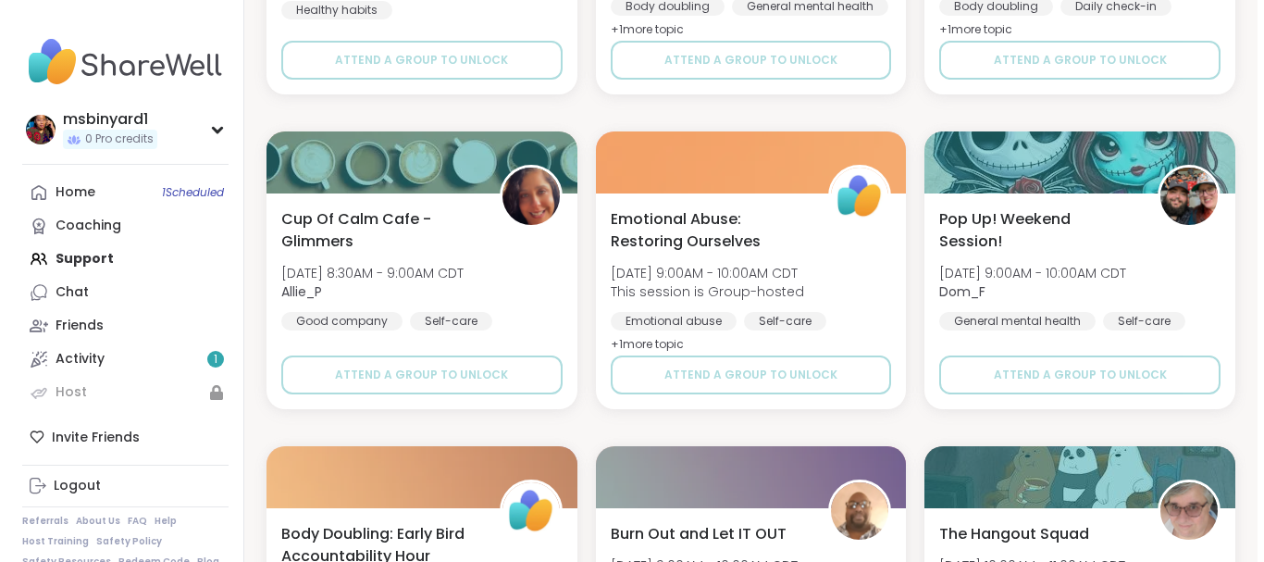
scroll to position [10600, 0]
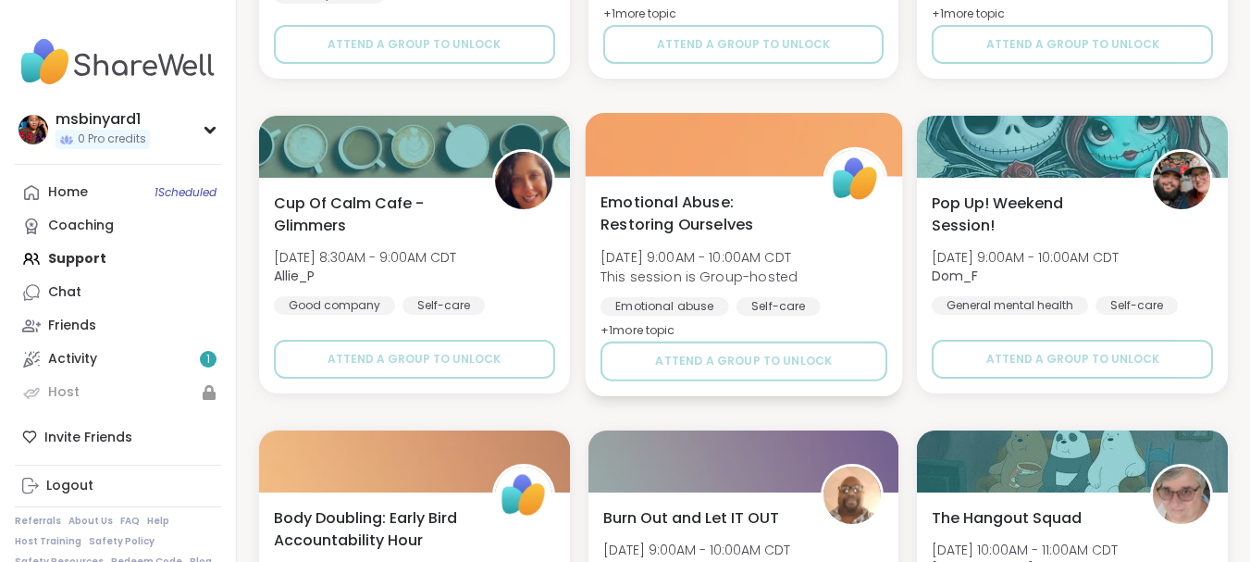
click at [708, 215] on span "Emotional Abuse: Restoring Ourselves" at bounding box center [702, 213] width 202 height 45
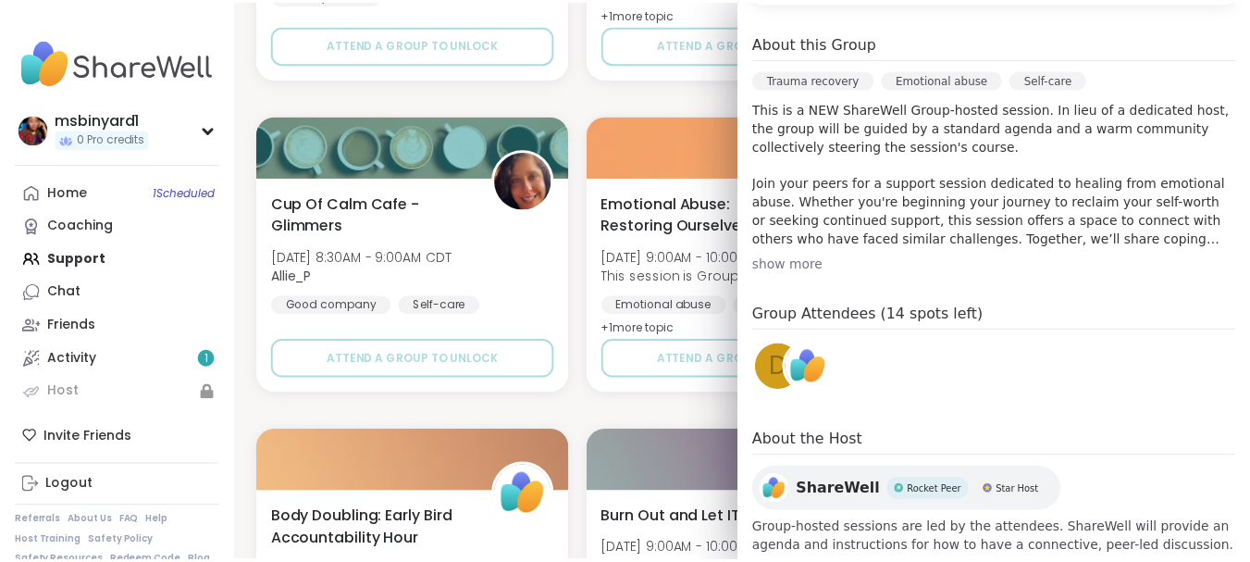
scroll to position [575, 0]
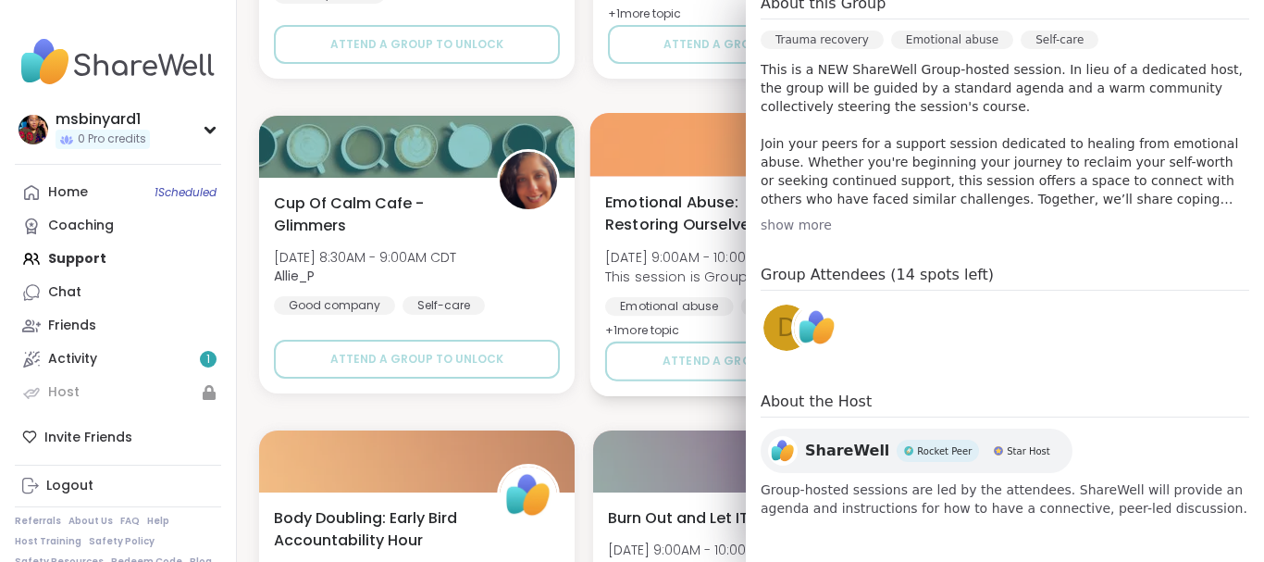
click at [658, 307] on div "Emotional abuse" at bounding box center [669, 306] width 129 height 19
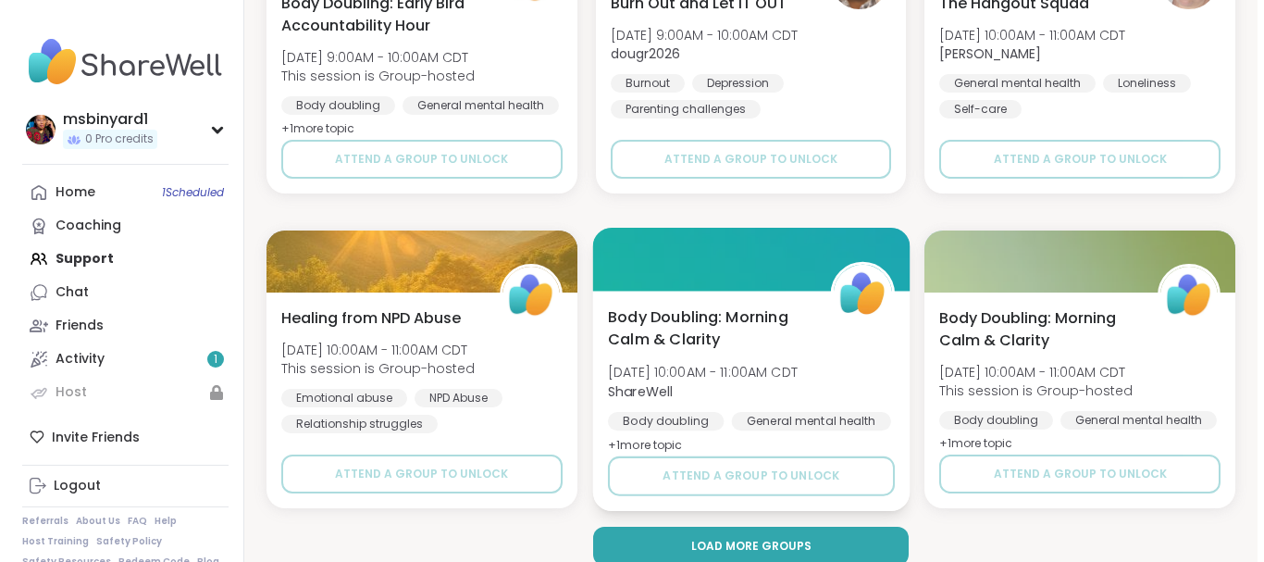
scroll to position [11137, 0]
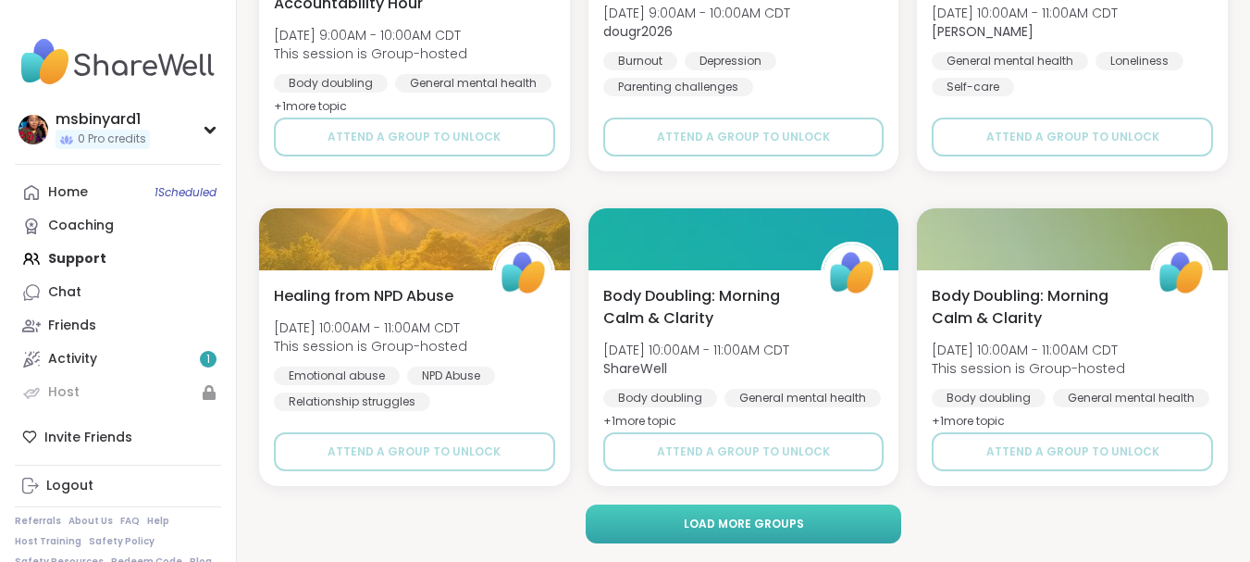
click at [695, 526] on span "Load more groups" at bounding box center [744, 523] width 120 height 17
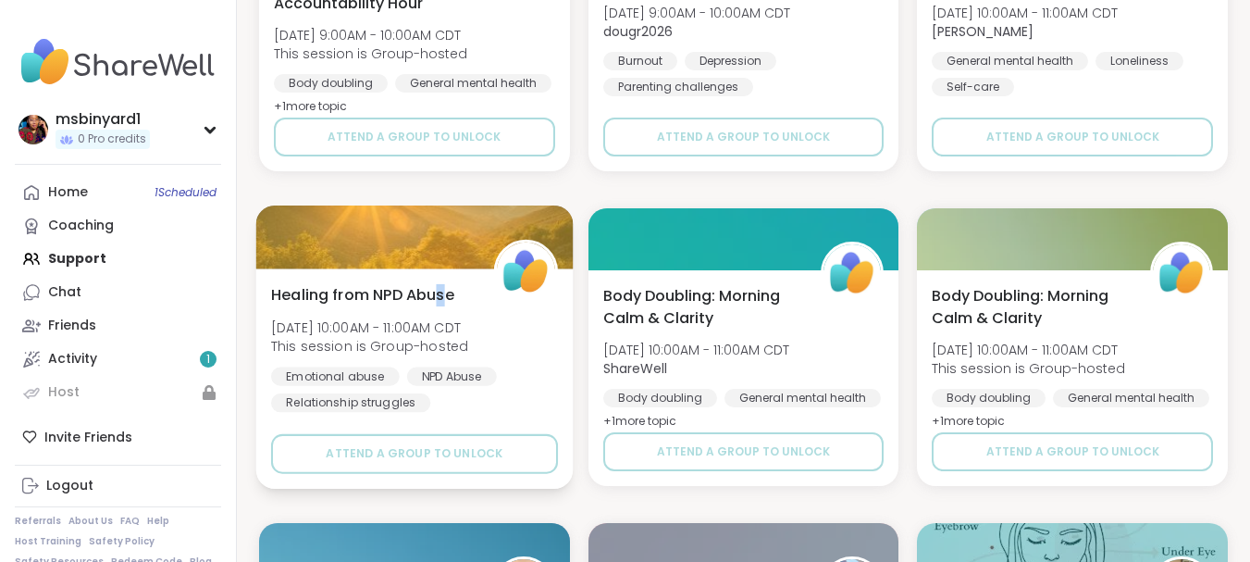
click at [448, 295] on span "Healing from NPD Abuse" at bounding box center [362, 294] width 183 height 22
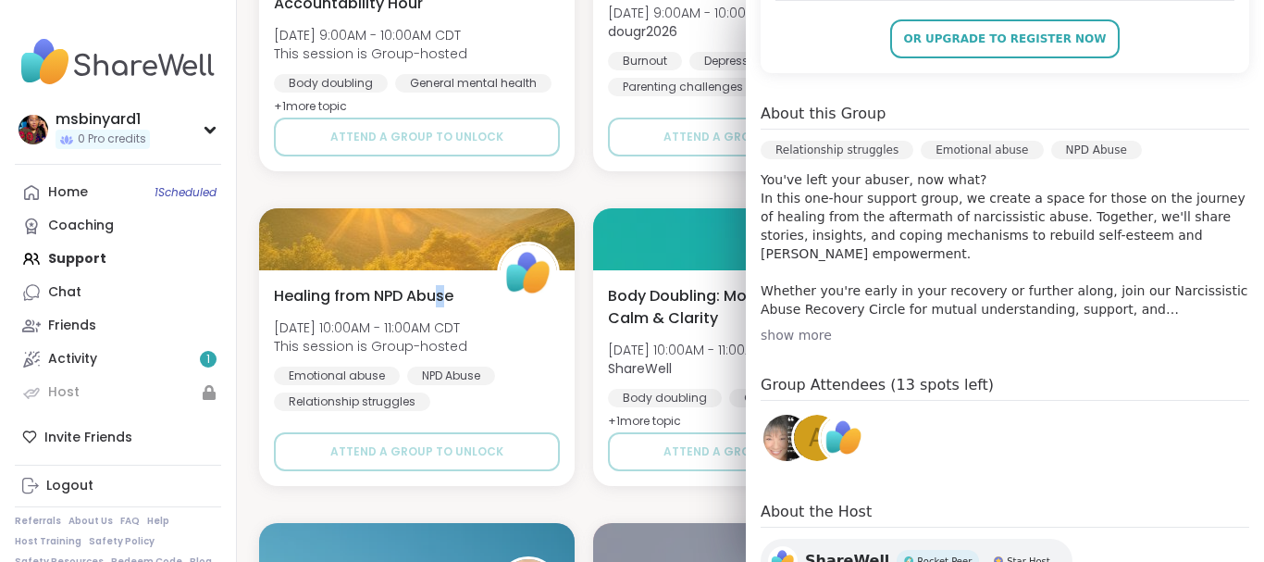
scroll to position [463, 0]
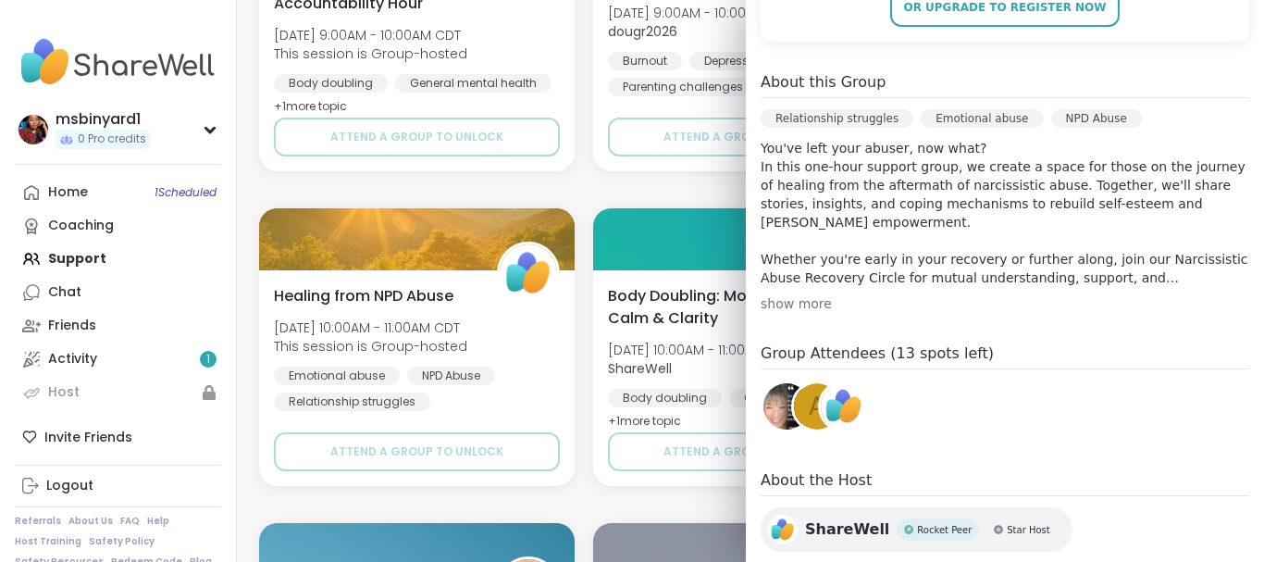
click at [808, 298] on div "show more" at bounding box center [1005, 303] width 489 height 19
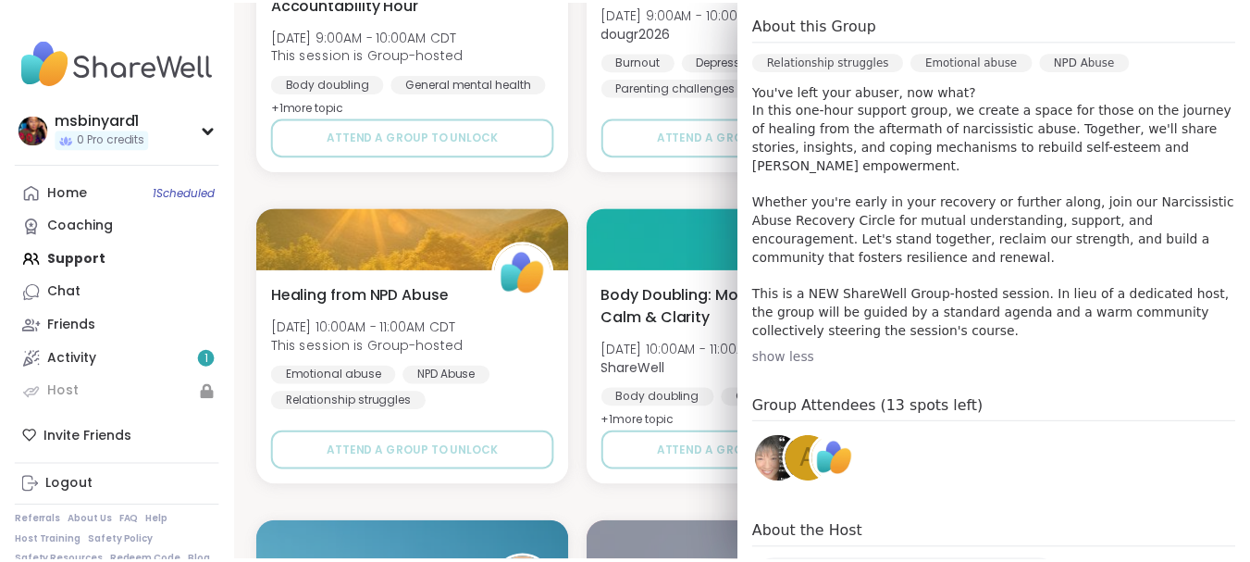
scroll to position [634, 0]
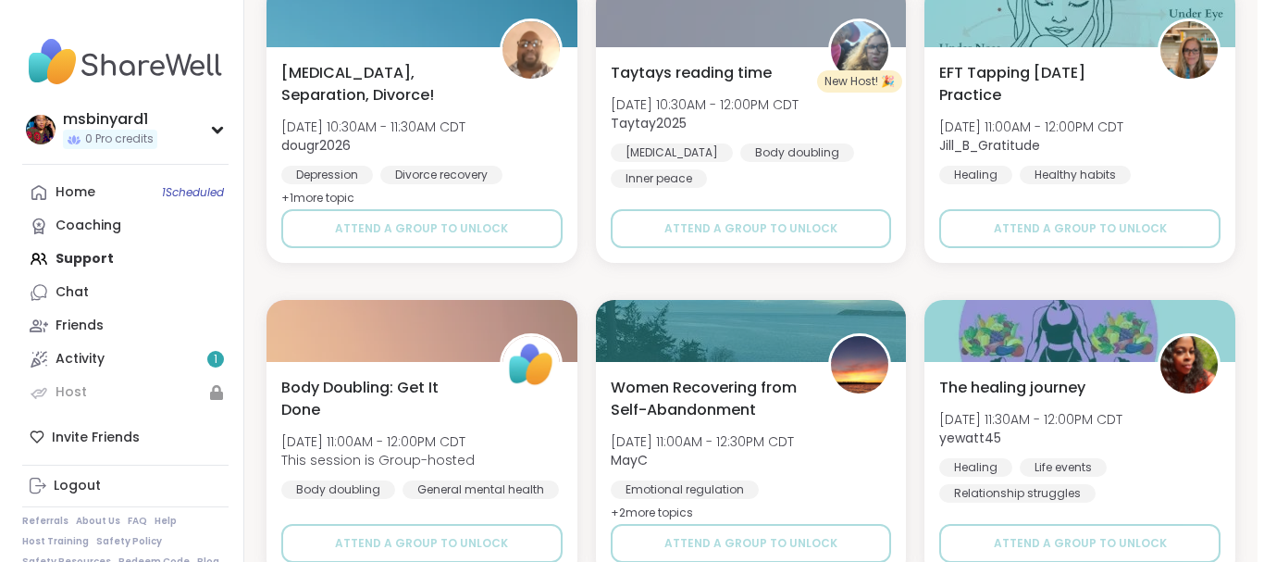
scroll to position [11784, 0]
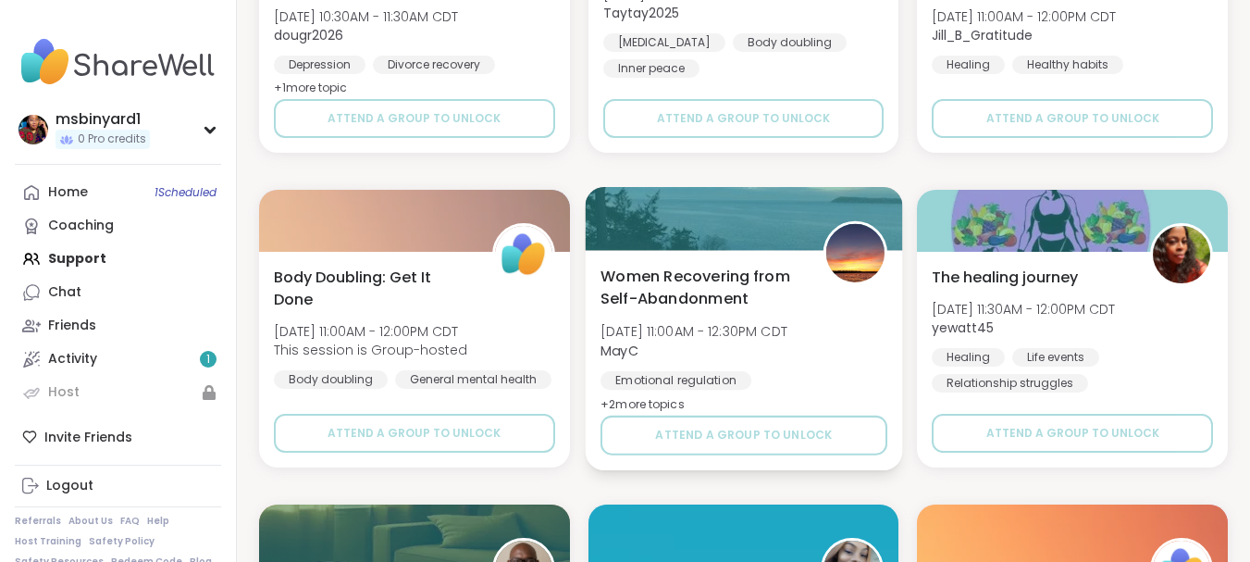
click at [693, 286] on span "Women Recovering from Self-Abandonment" at bounding box center [702, 287] width 202 height 45
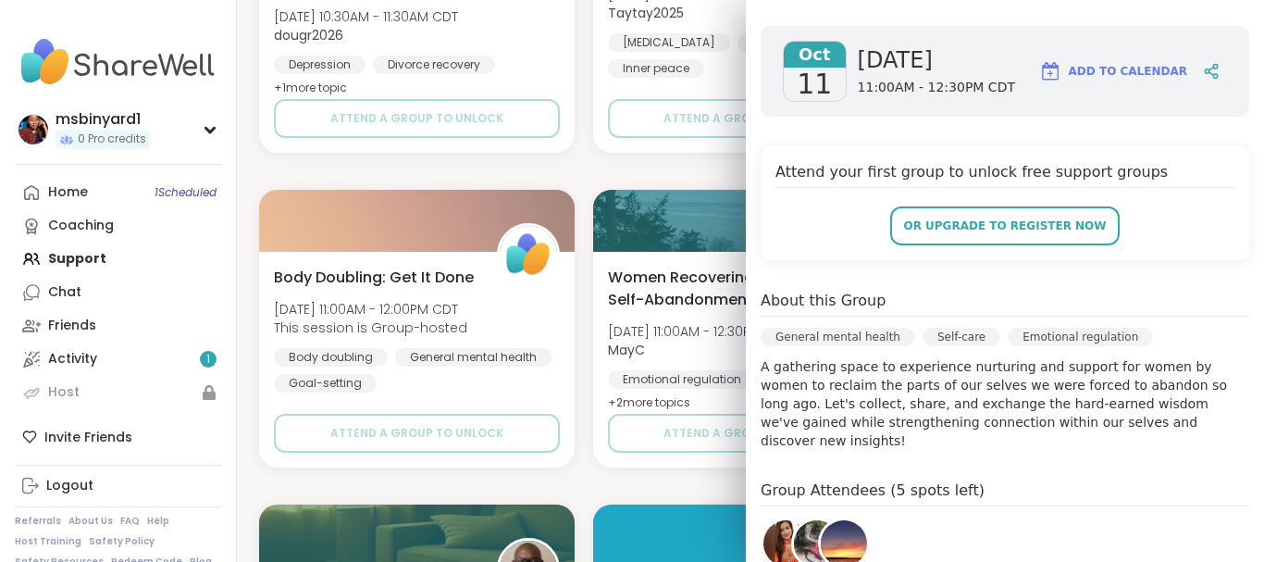
scroll to position [370, 0]
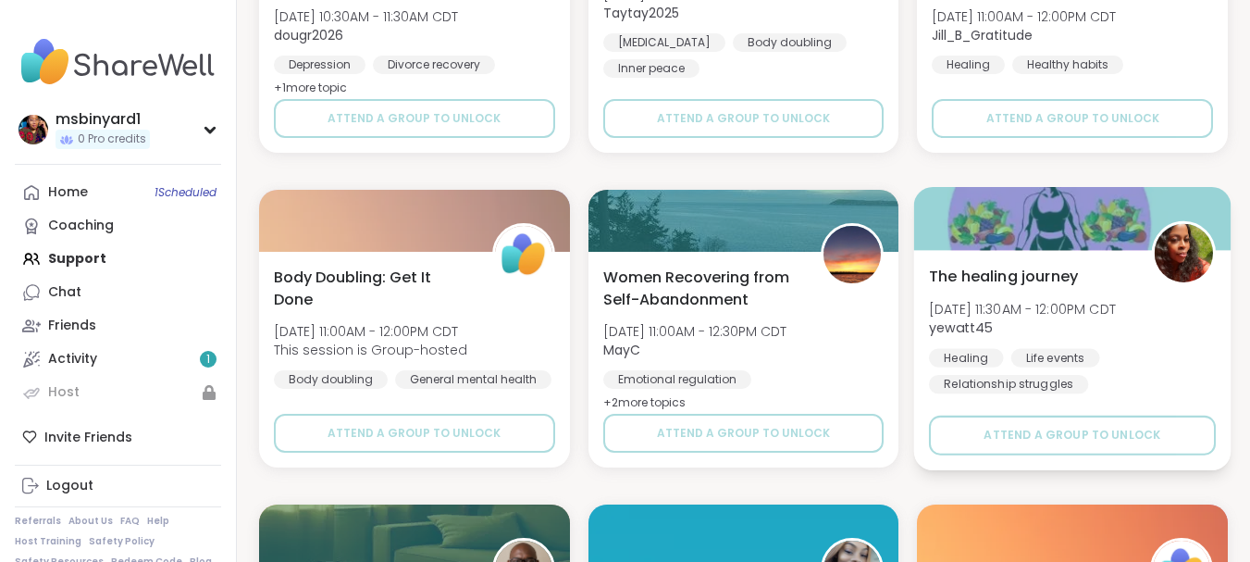
click at [925, 212] on div at bounding box center [1072, 218] width 316 height 63
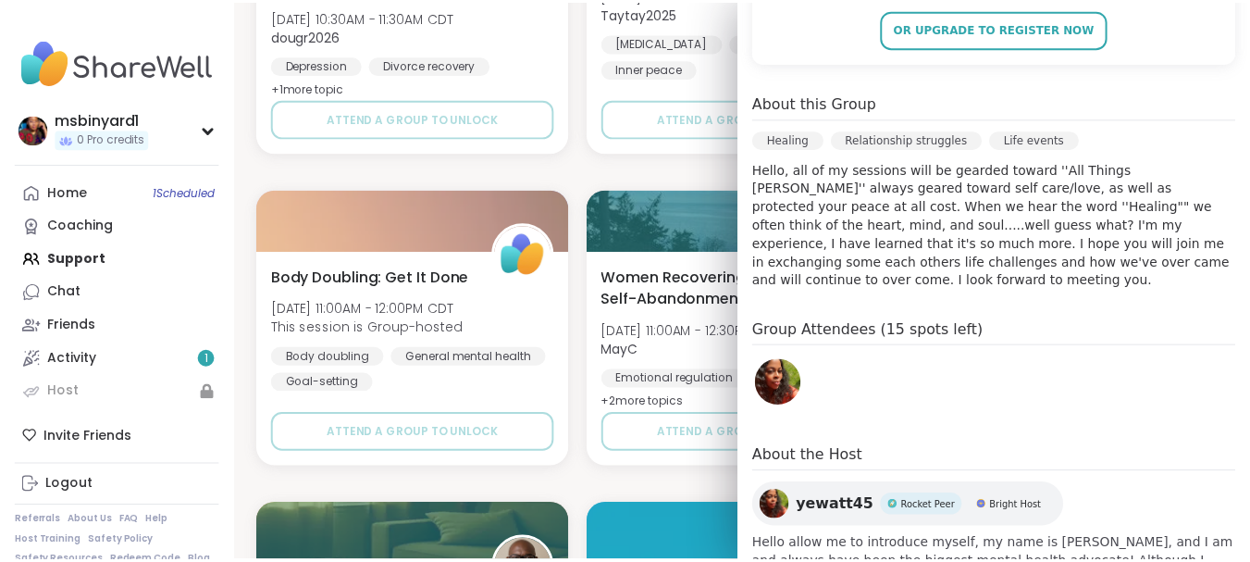
scroll to position [534, 0]
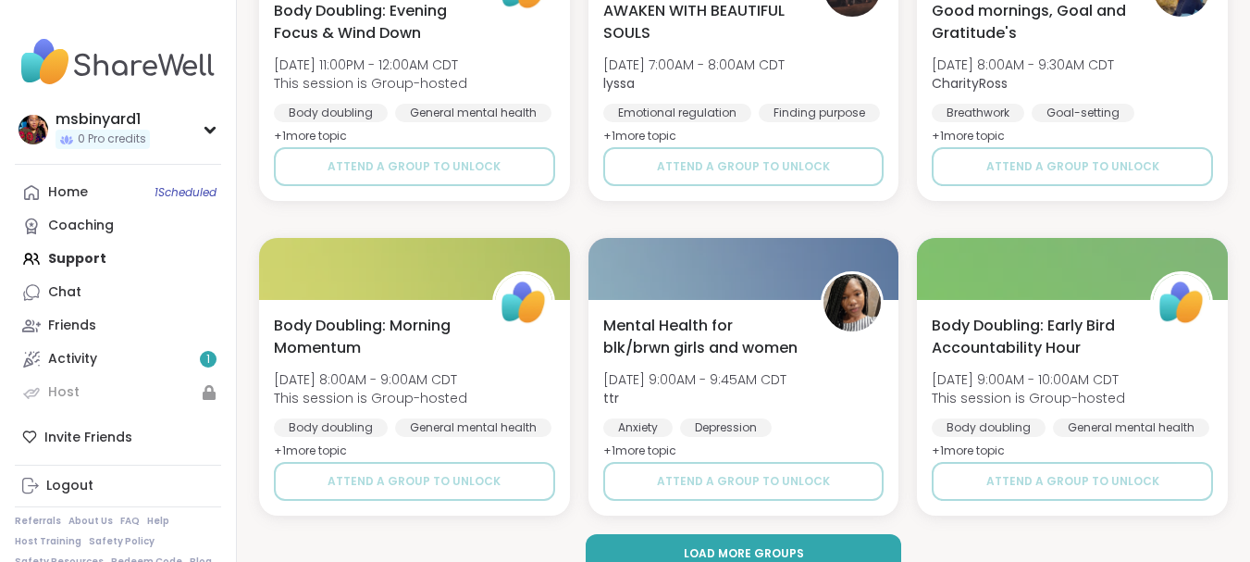
scroll to position [14912, 0]
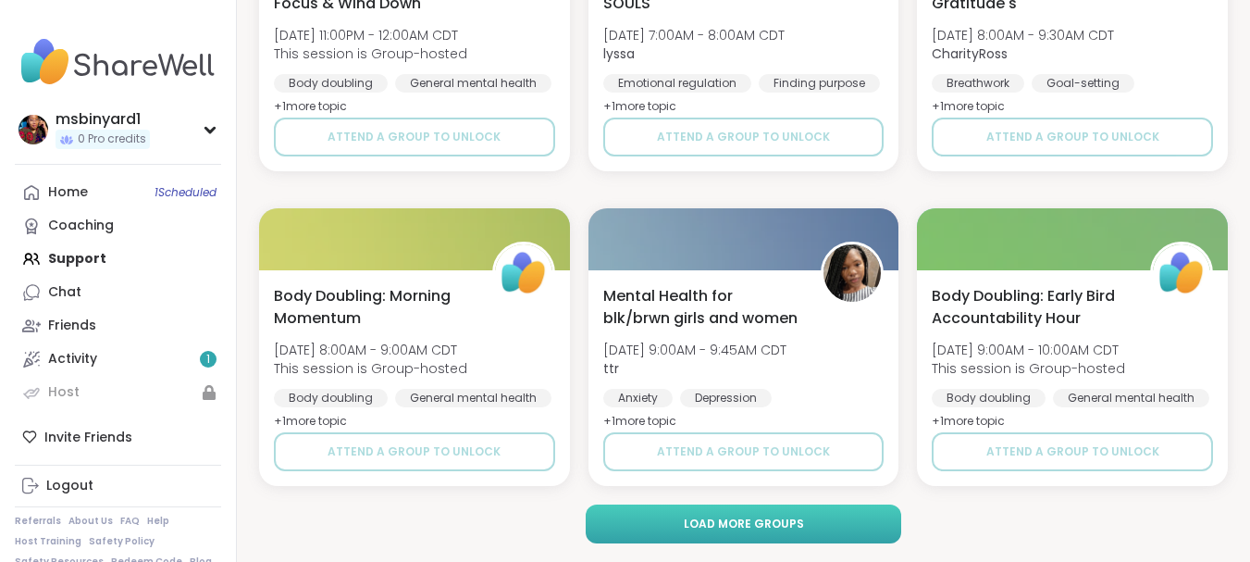
click at [763, 526] on span "Load more groups" at bounding box center [744, 523] width 120 height 17
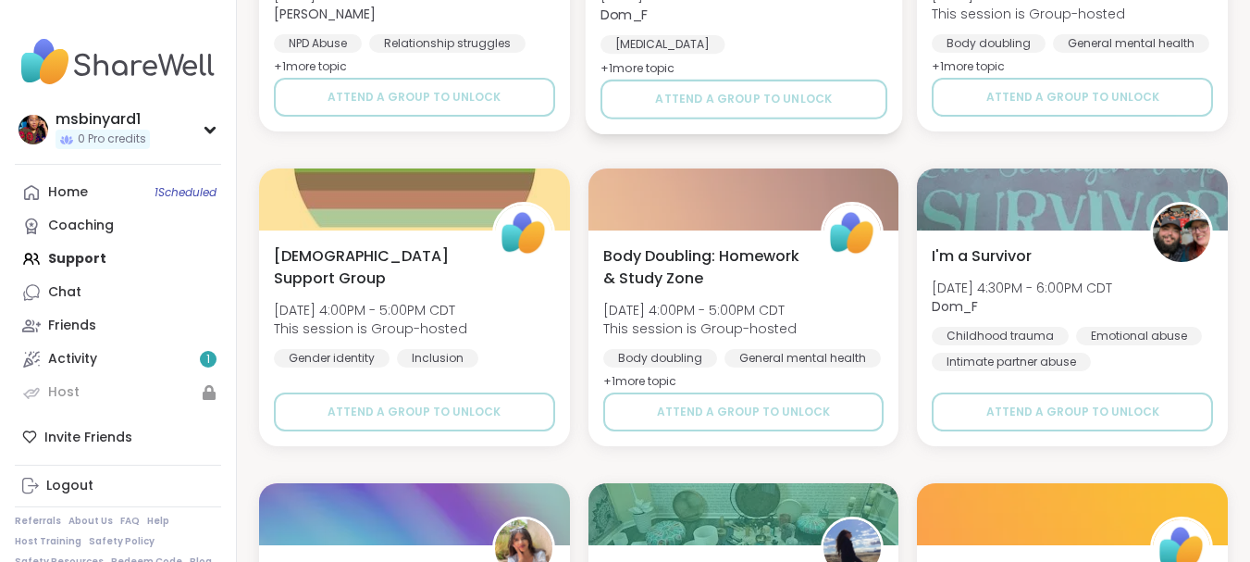
scroll to position [17780, 0]
